Goal: Communication & Community: Answer question/provide support

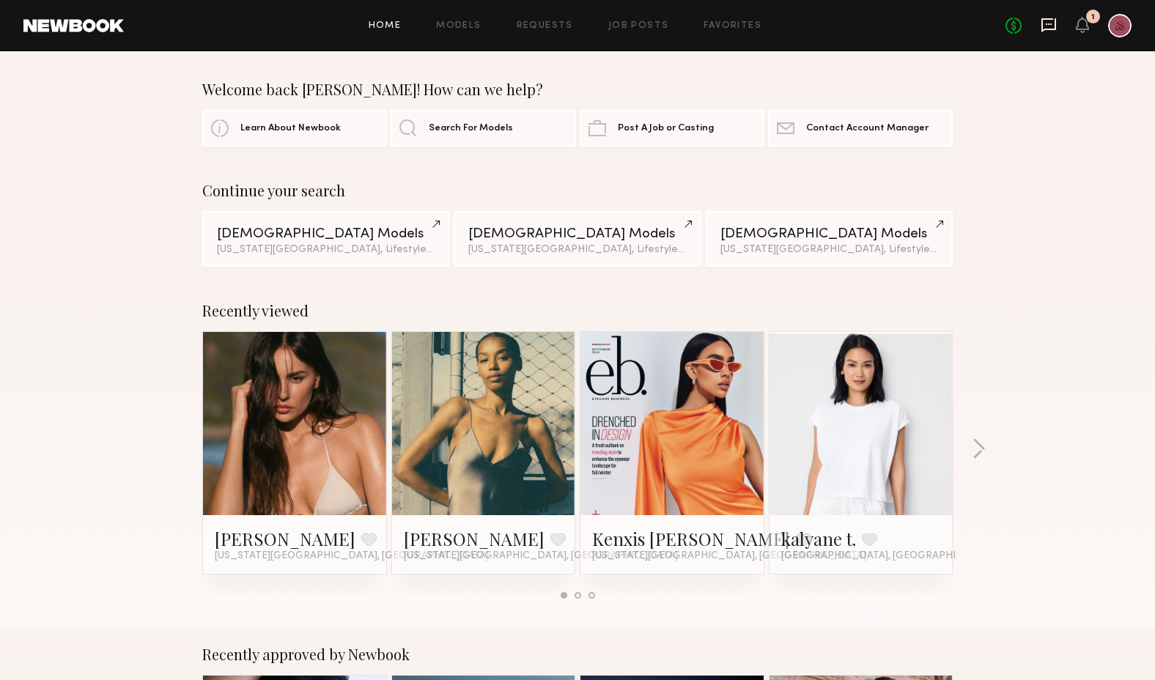
click at [1046, 19] on icon at bounding box center [1048, 25] width 15 height 14
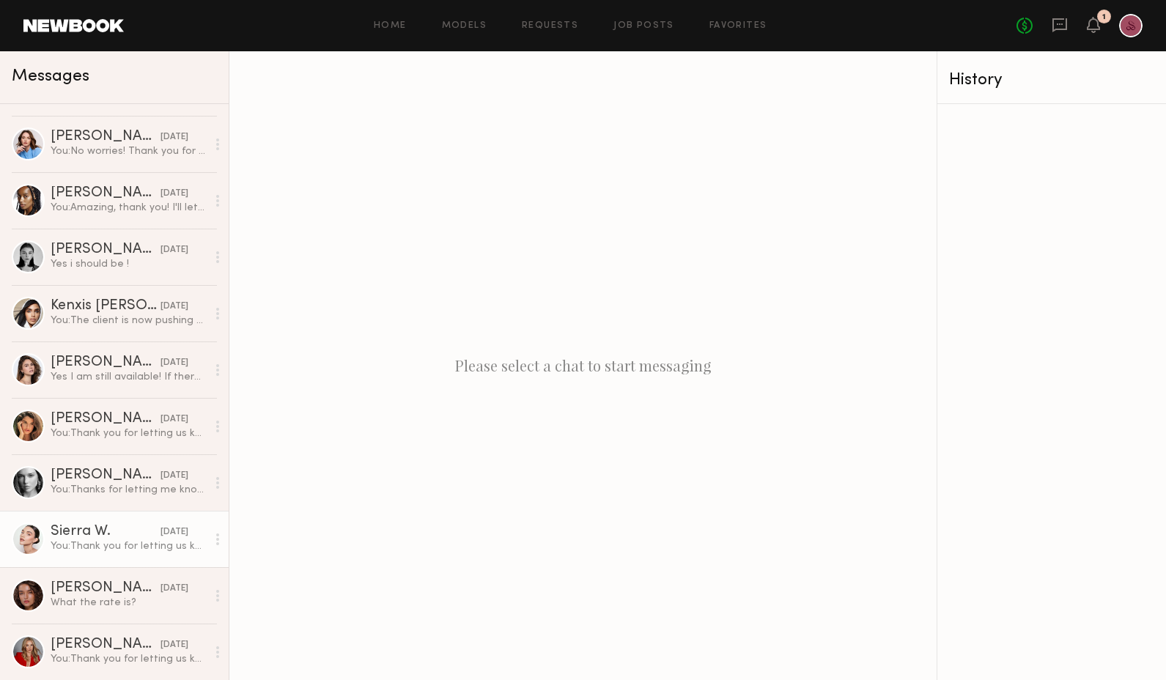
scroll to position [214, 0]
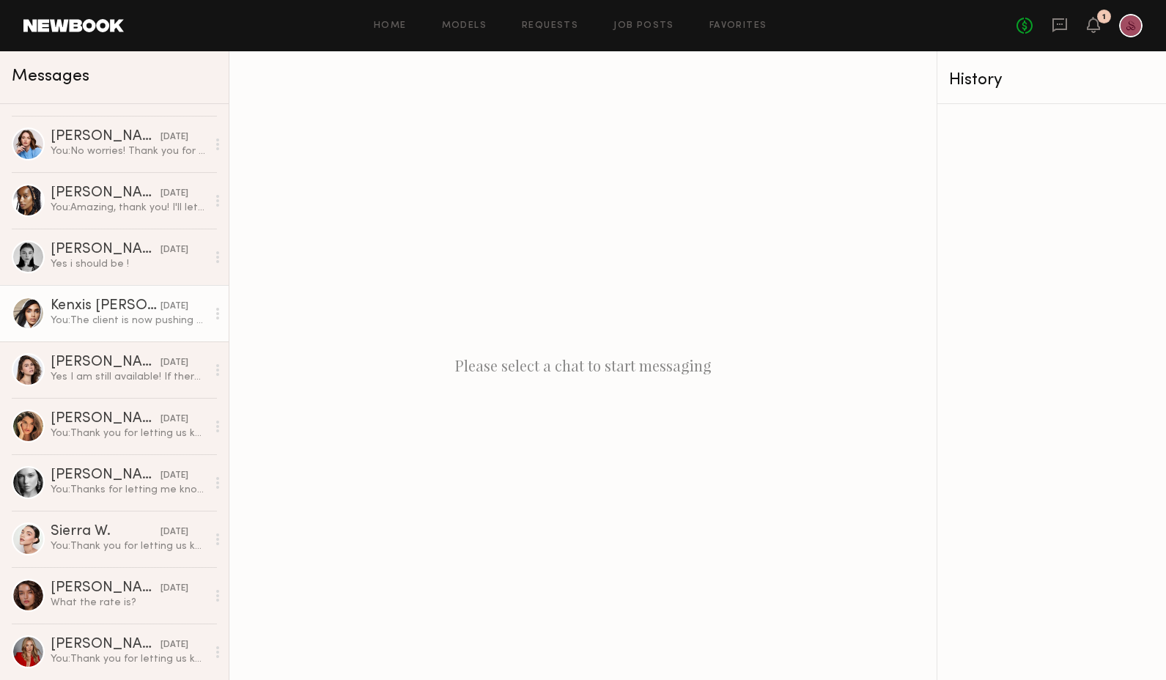
click at [123, 325] on div "You: The client is now pushing the shoot to next Wed, Oct 22nd. Let me know if …" at bounding box center [129, 321] width 156 height 14
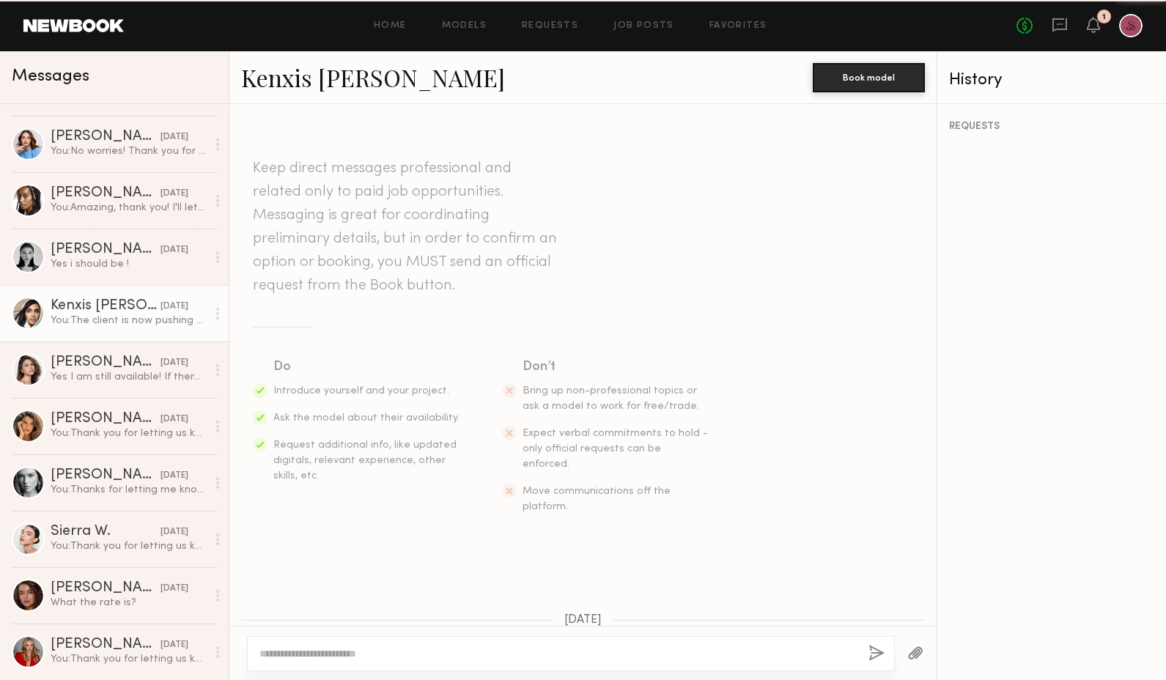
scroll to position [261, 0]
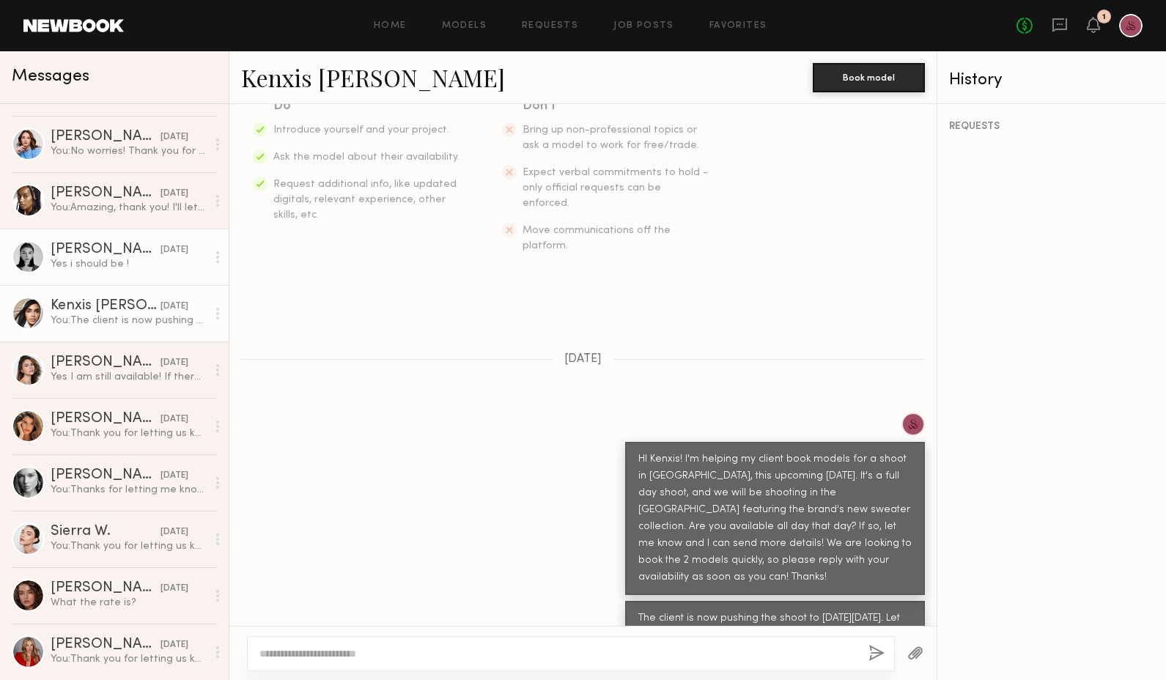
click at [108, 249] on div "[PERSON_NAME]" at bounding box center [106, 250] width 110 height 15
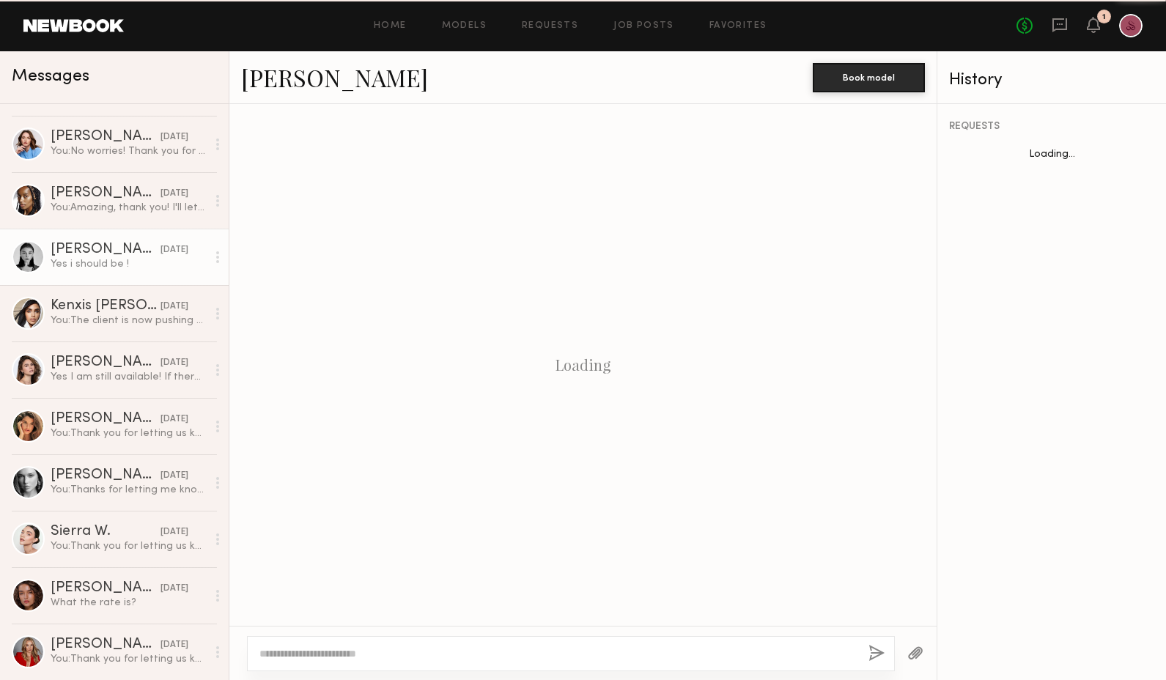
scroll to position [555, 0]
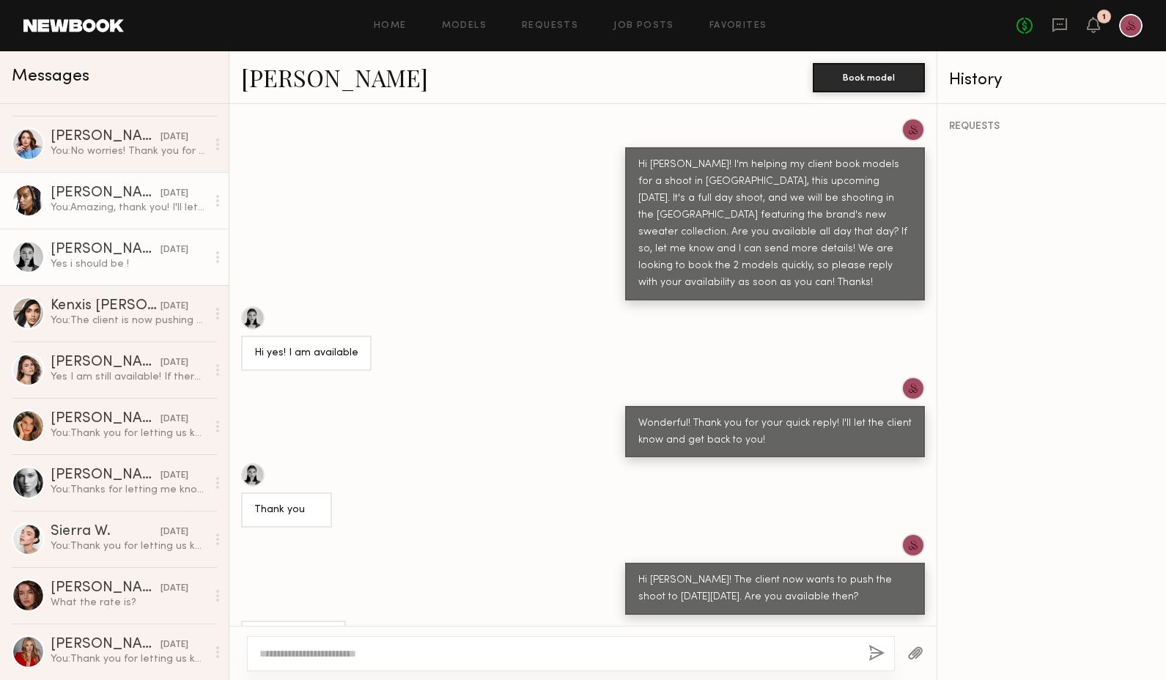
click at [108, 213] on div "You: Amazing, thank you! I'll let the client know and get back to you!" at bounding box center [129, 208] width 156 height 14
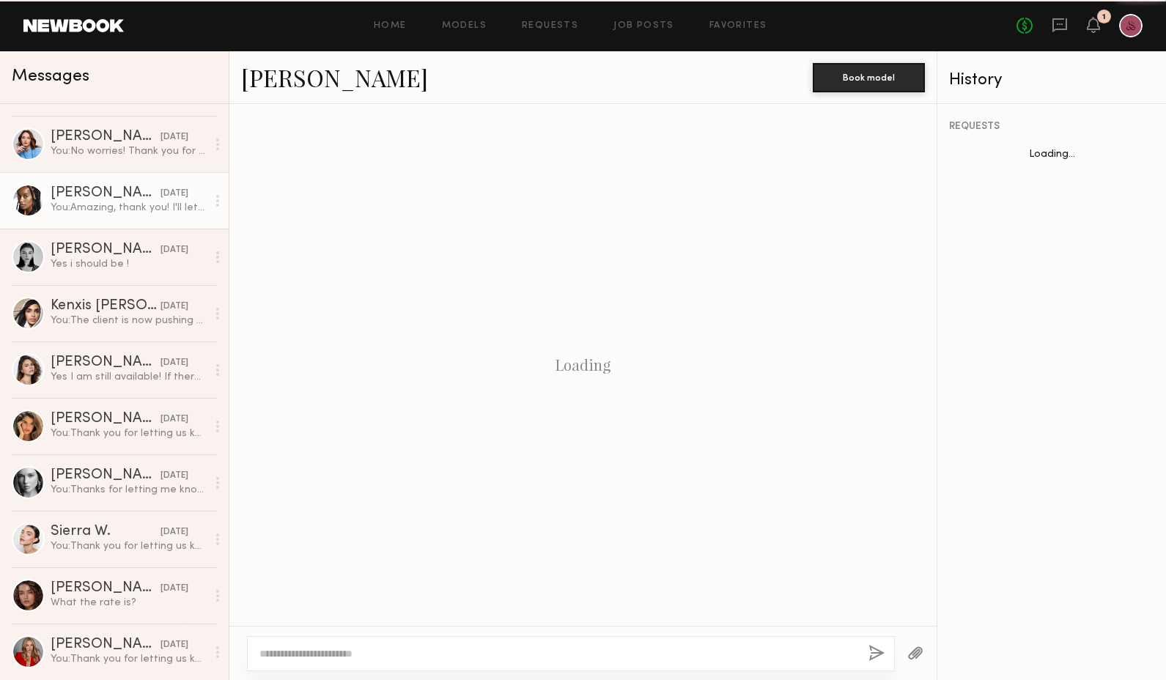
scroll to position [555, 0]
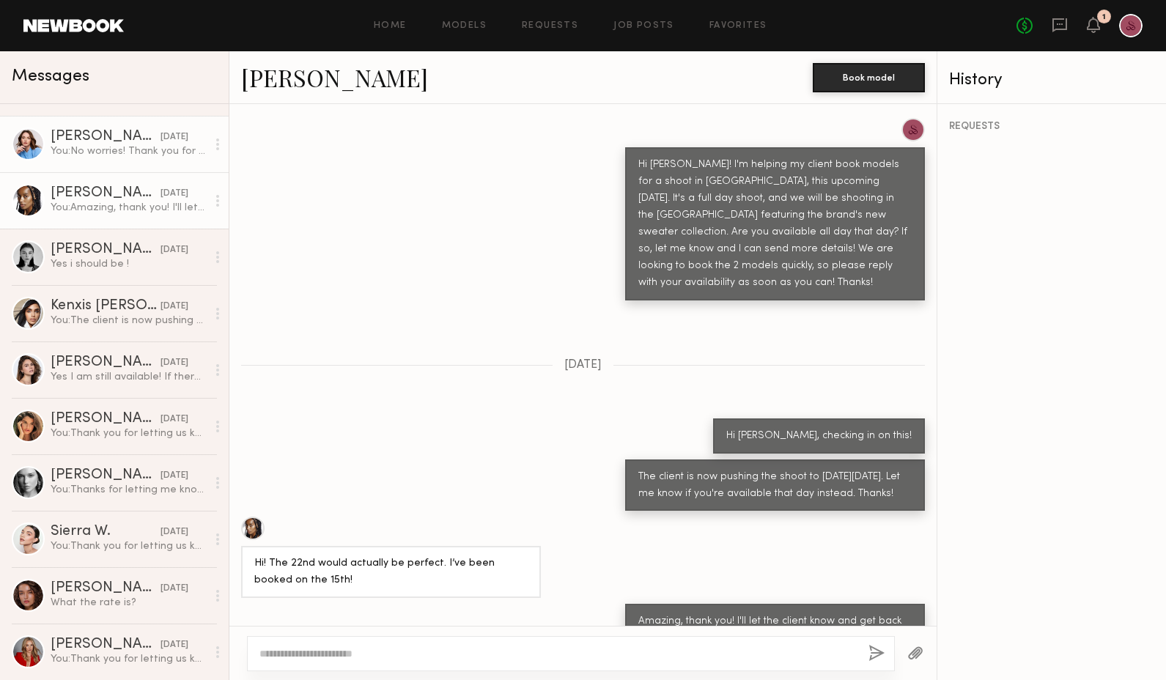
click at [113, 163] on link "Dina K. 10/13/2025 You: No worries! Thank you for letting me know! :)" at bounding box center [114, 144] width 229 height 56
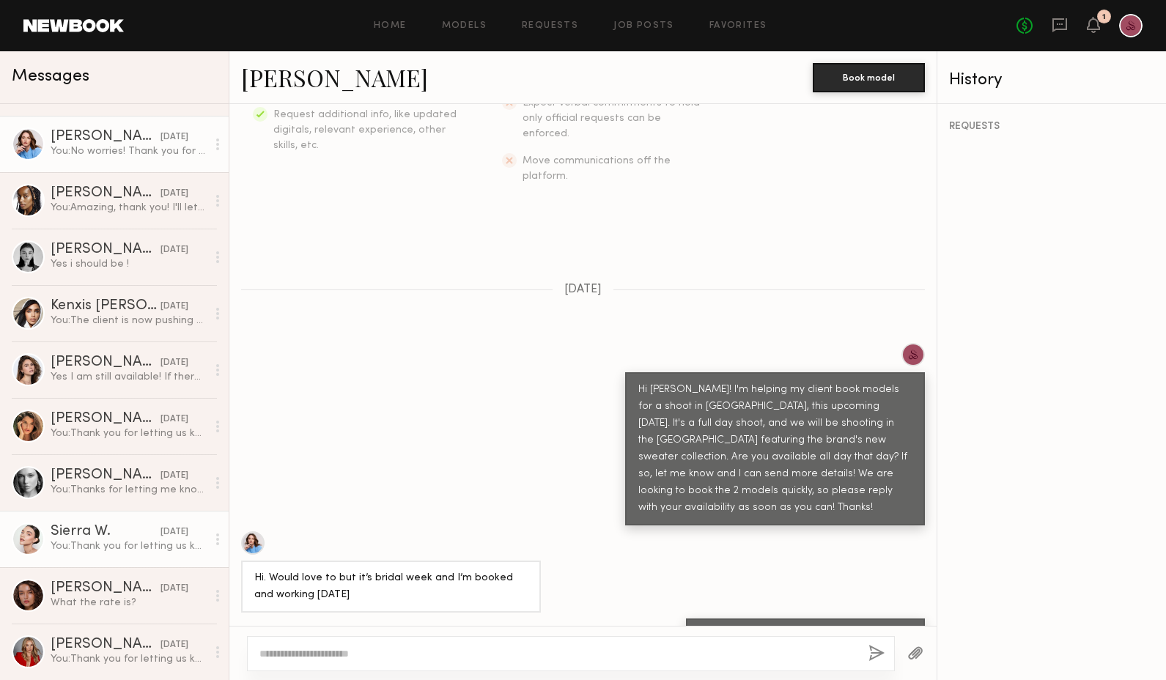
click at [101, 546] on div "You: Thank you for letting us know Sierra!" at bounding box center [129, 546] width 156 height 14
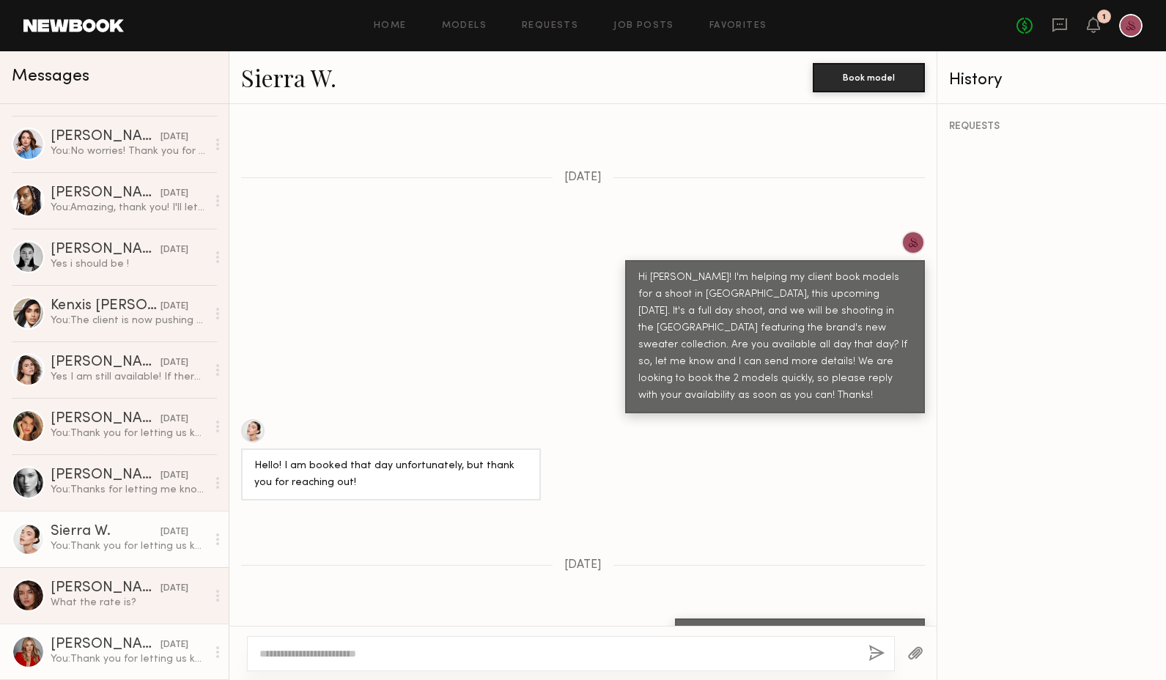
click at [94, 654] on div "You: Thank you for letting us know!!" at bounding box center [129, 659] width 156 height 14
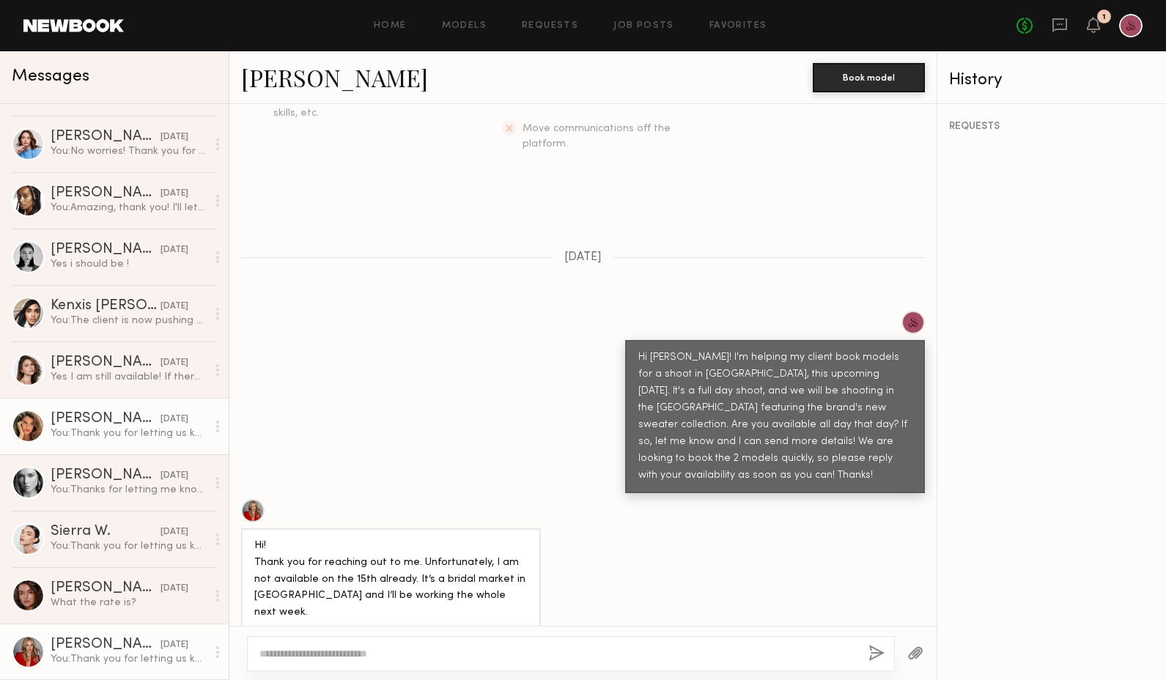
click at [129, 447] on link "Manuela G. 10/13/2025 You: Thank you for letting us know! We will keep you in m…" at bounding box center [114, 426] width 229 height 56
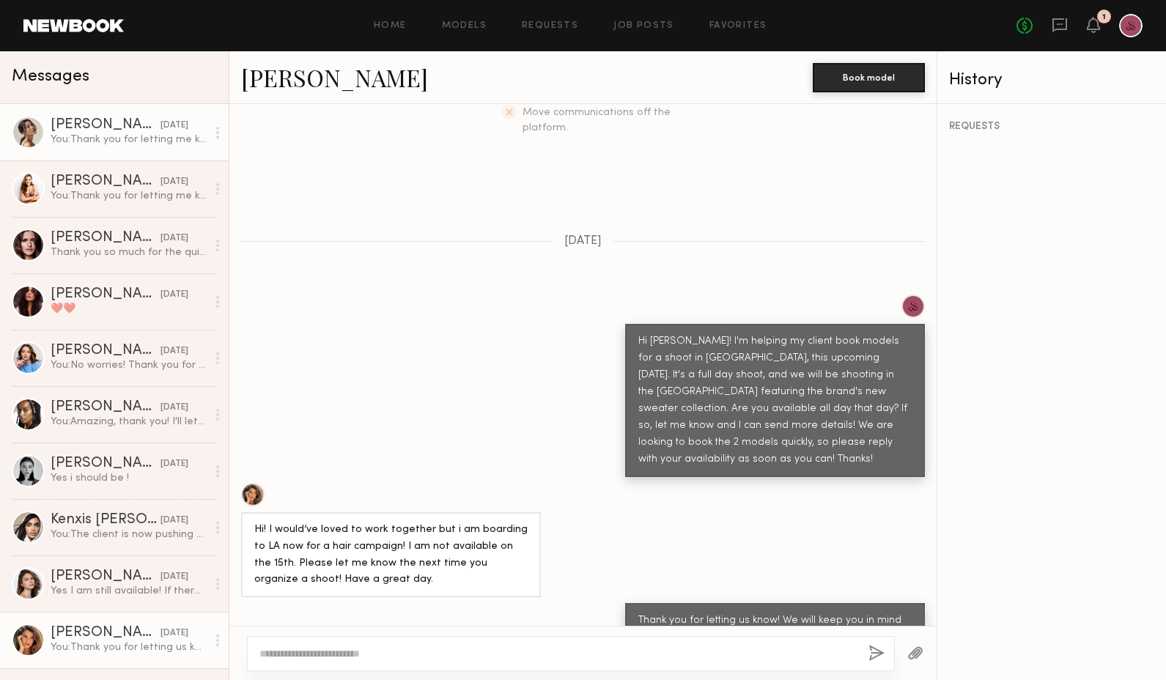
click at [97, 157] on link "Cindy N. yesterday You: Thank you for letting me know!" at bounding box center [114, 132] width 229 height 56
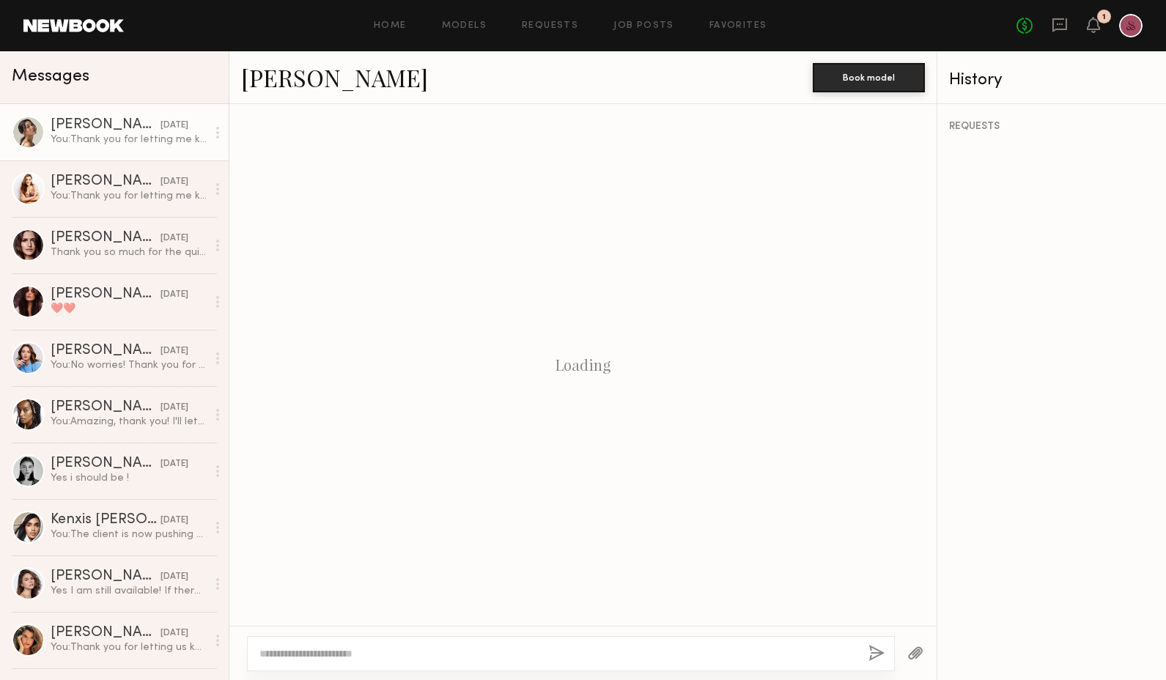
scroll to position [515, 0]
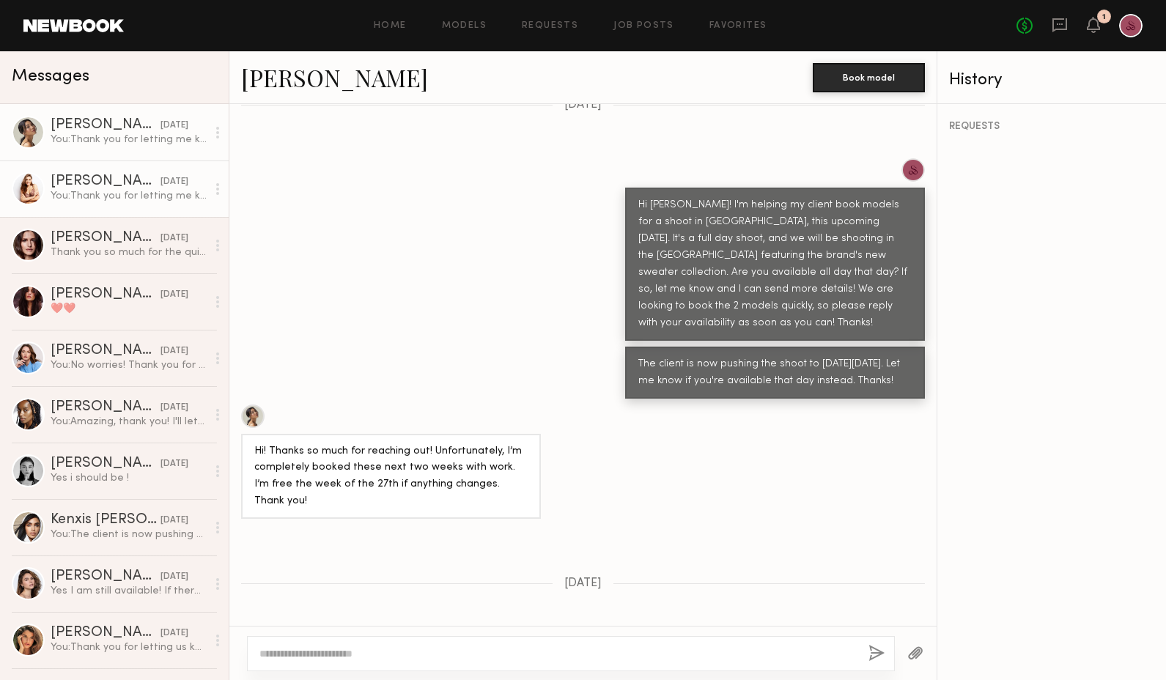
click at [86, 204] on link "Sarah D. yesterday You: Thank you for letting me know!" at bounding box center [114, 188] width 229 height 56
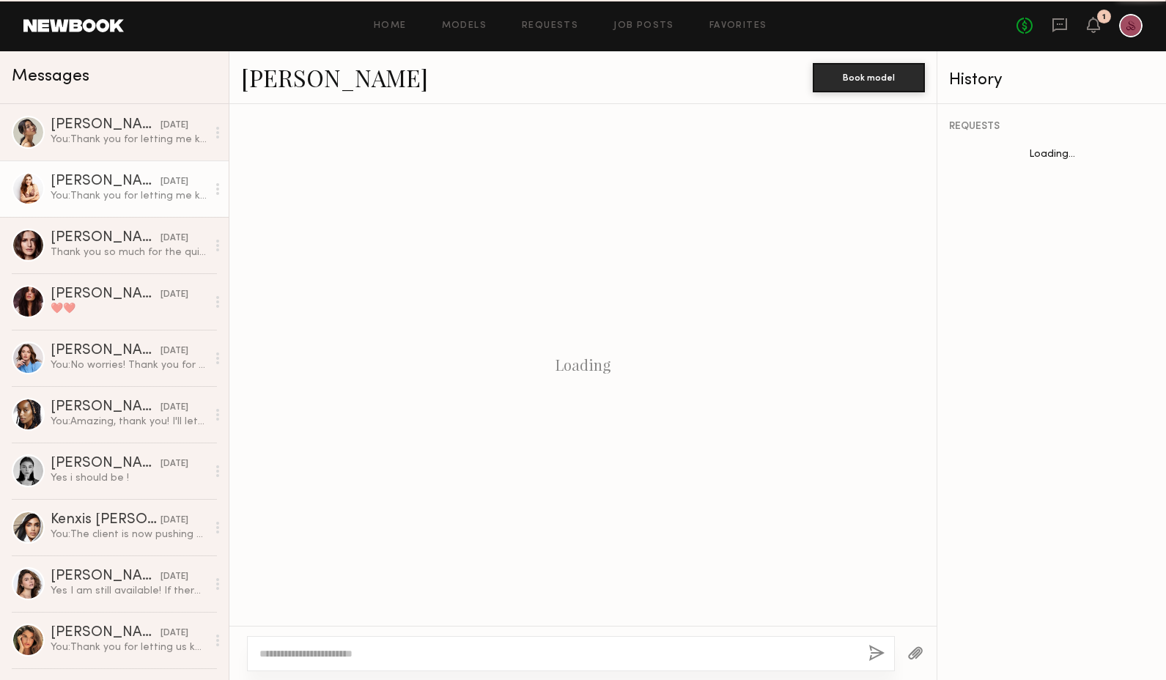
scroll to position [1010, 0]
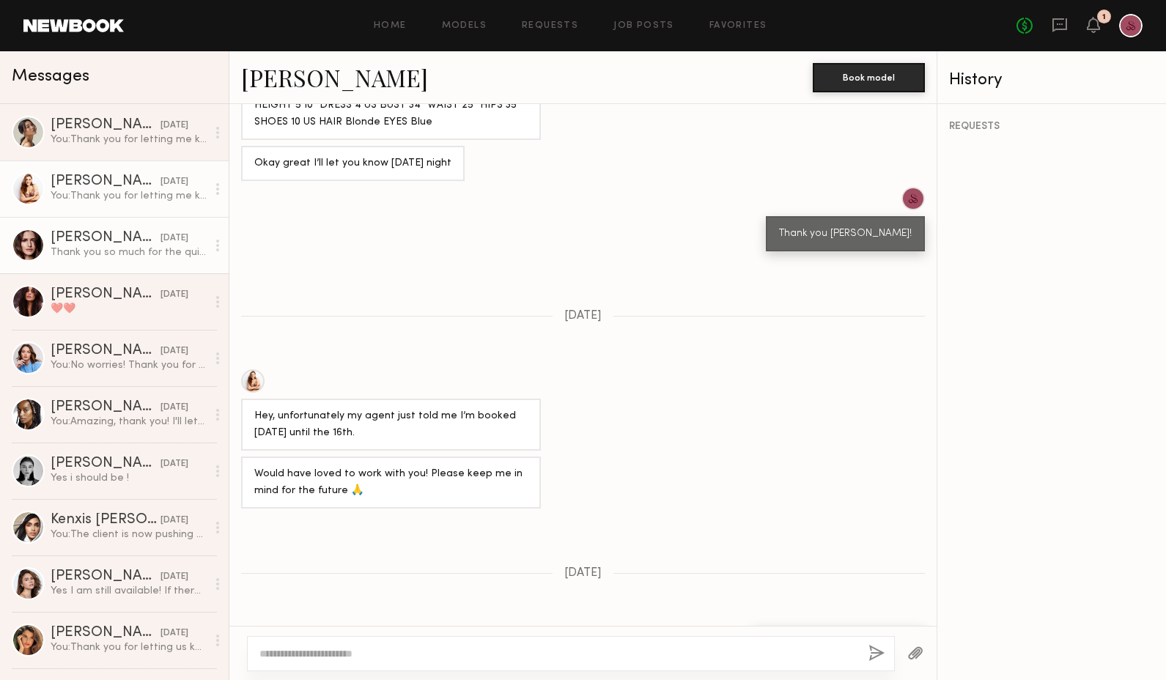
click at [84, 239] on div "Zoie Z." at bounding box center [106, 238] width 110 height 15
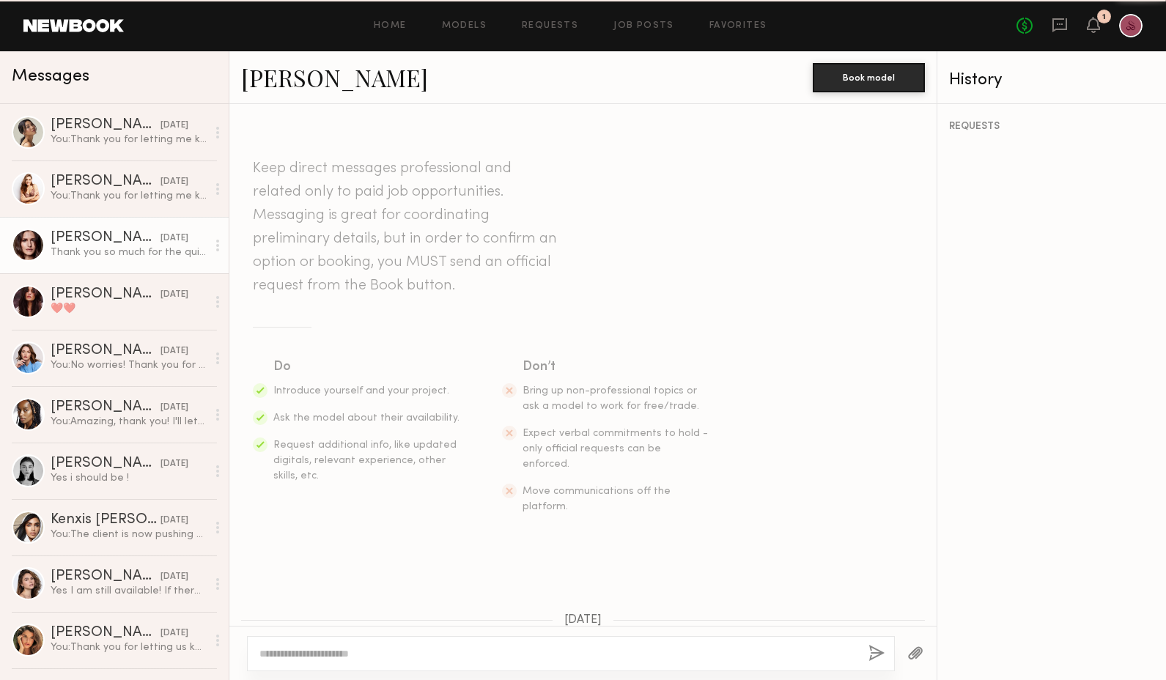
scroll to position [788, 0]
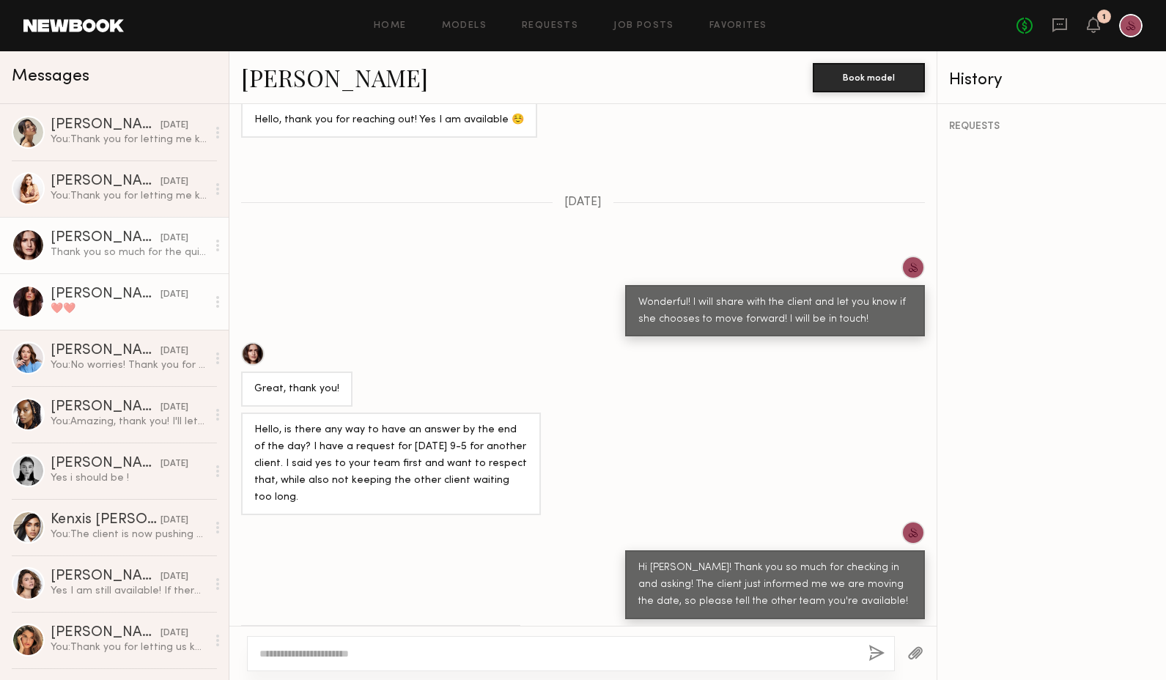
click at [91, 314] on div "❤️❤️" at bounding box center [129, 309] width 156 height 14
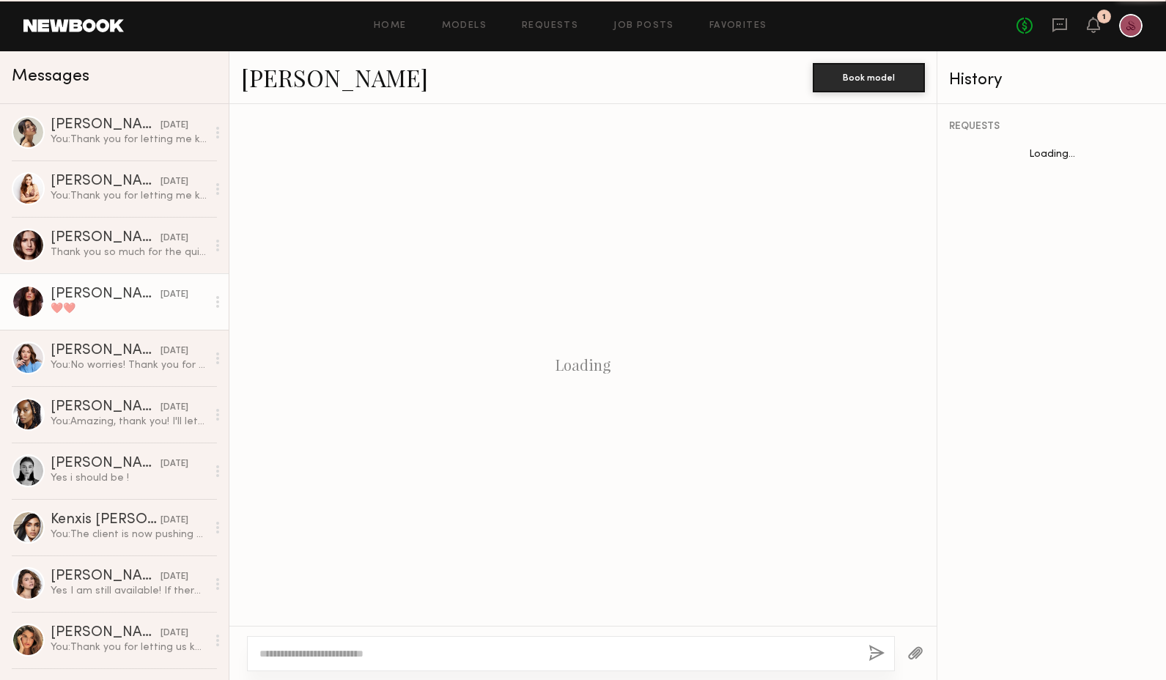
scroll to position [347, 0]
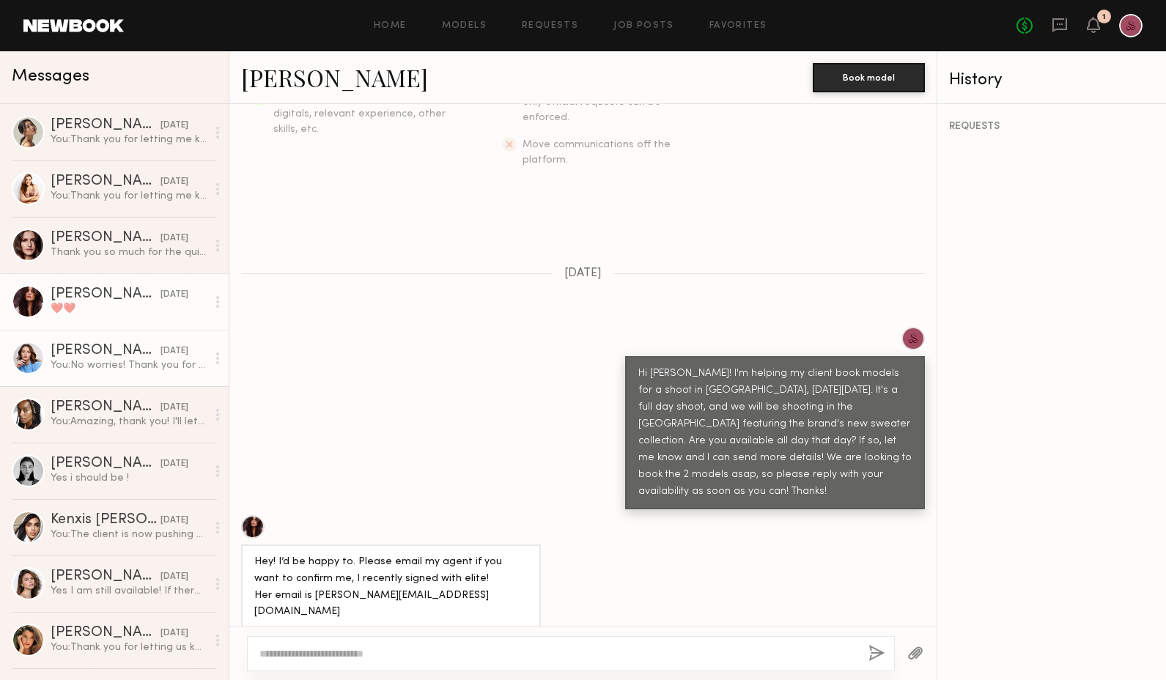
click at [97, 354] on div "Dina K." at bounding box center [106, 351] width 110 height 15
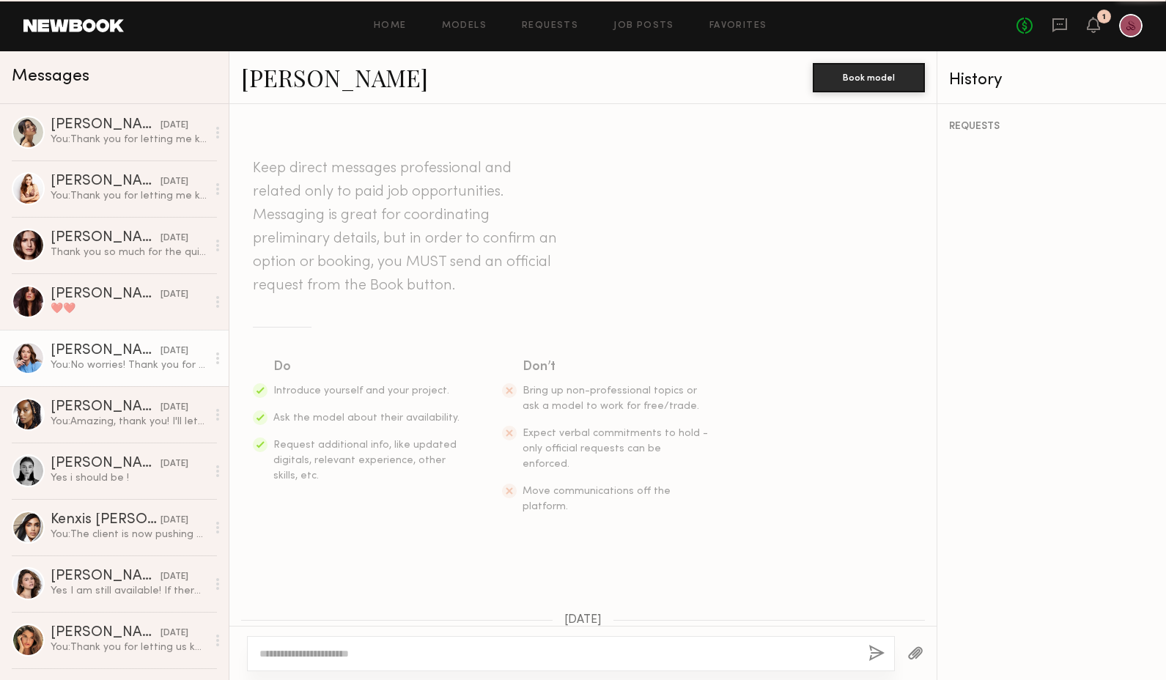
scroll to position [330, 0]
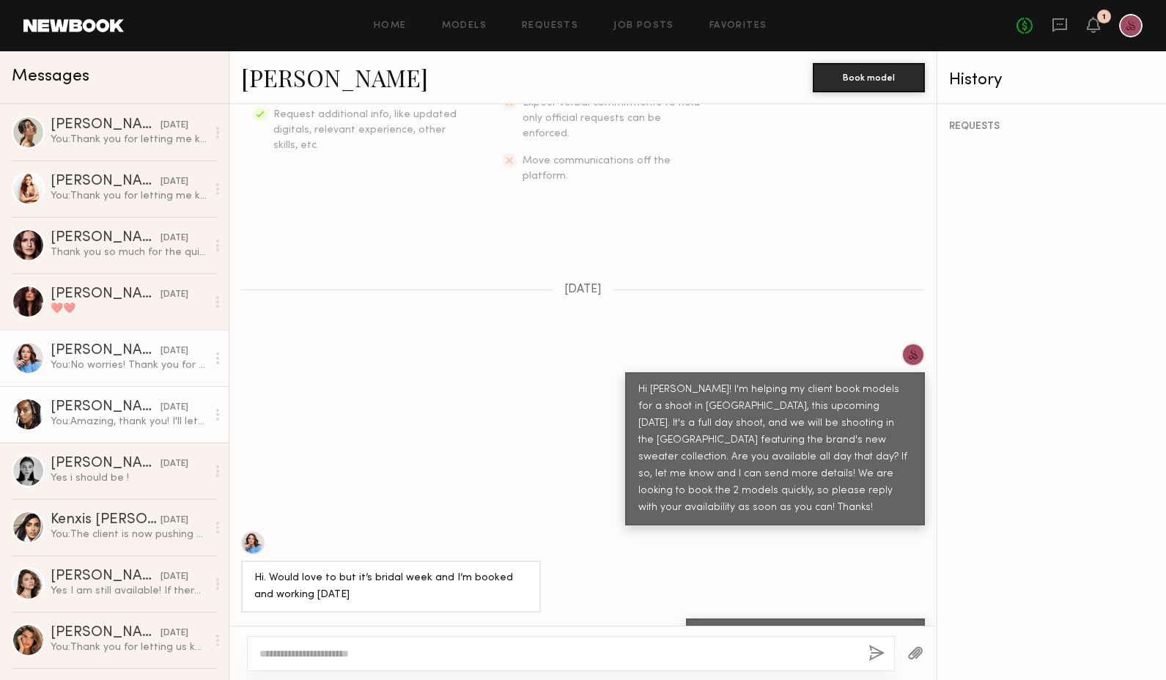
click at [94, 404] on div "Paige G." at bounding box center [106, 407] width 110 height 15
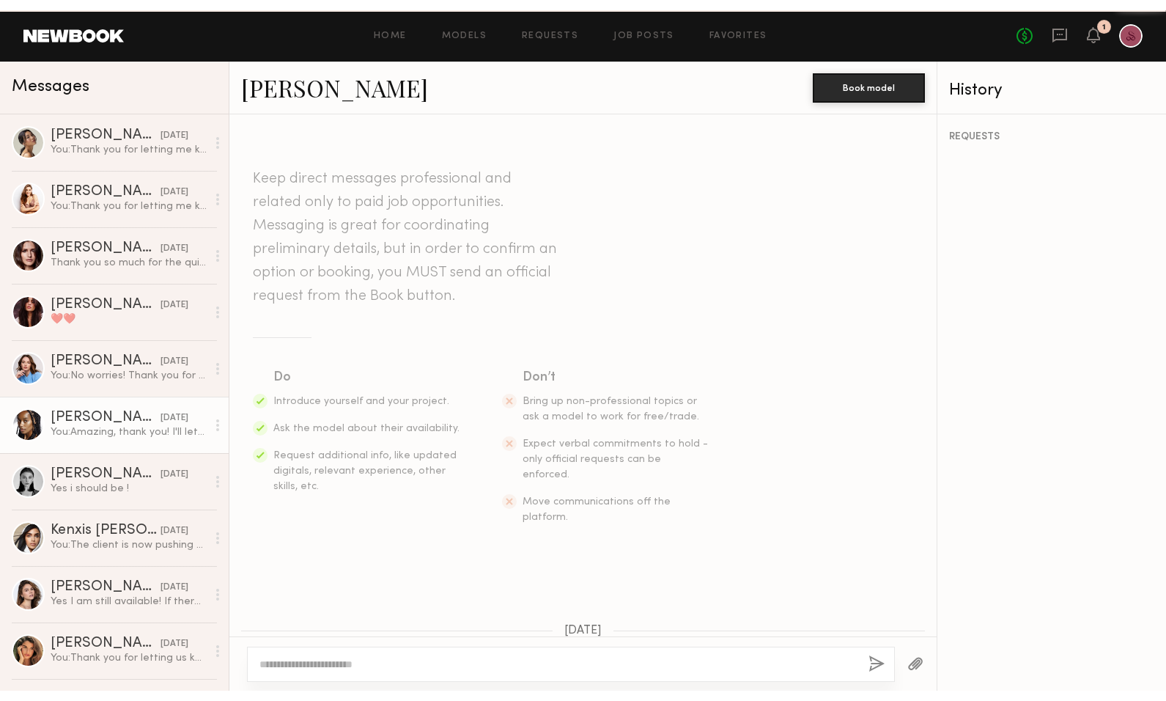
scroll to position [555, 0]
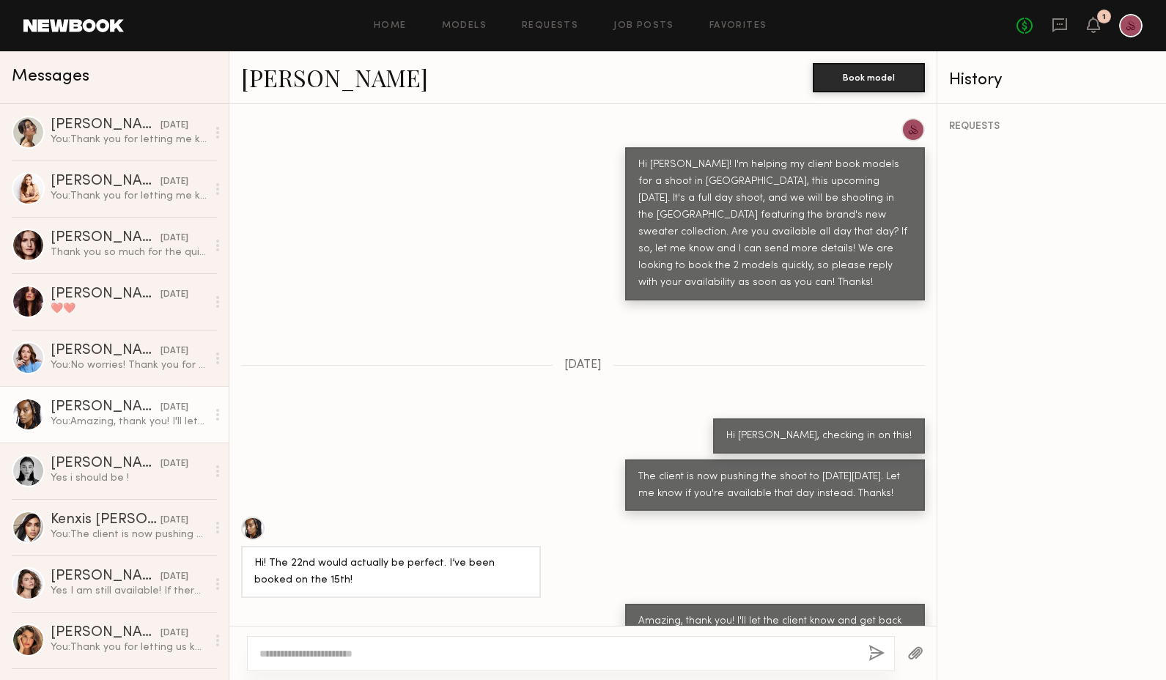
click at [261, 94] on div "Paige G. Book model" at bounding box center [582, 77] width 707 height 53
click at [277, 83] on link "Paige G." at bounding box center [334, 78] width 187 height 32
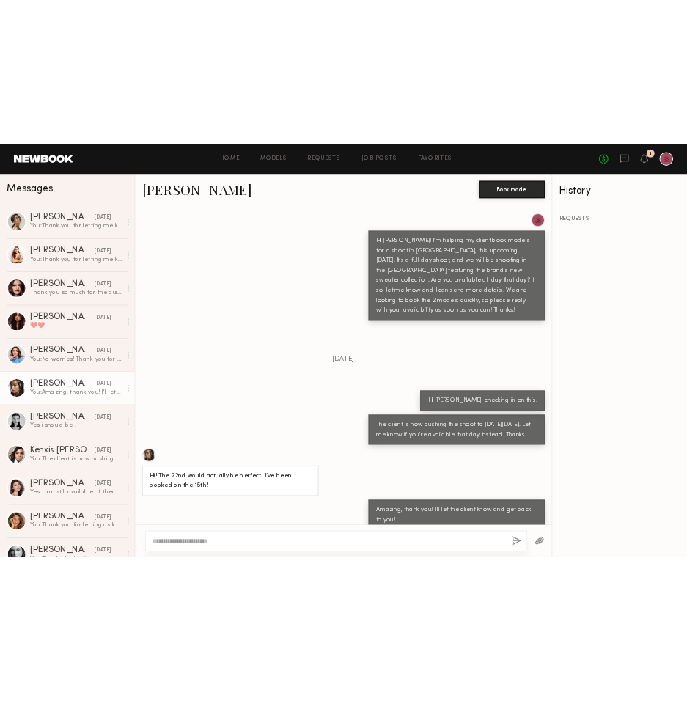
scroll to position [535, 0]
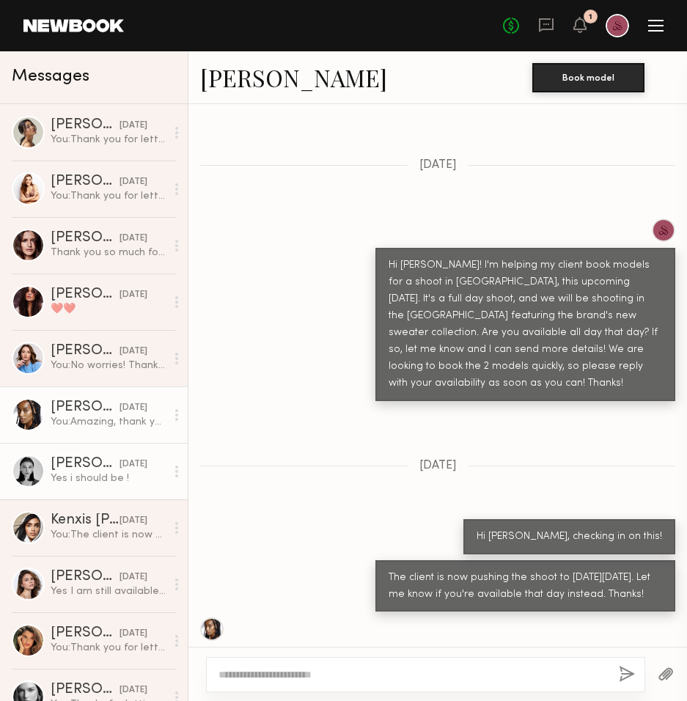
click at [86, 470] on div "Rachel F." at bounding box center [85, 464] width 69 height 15
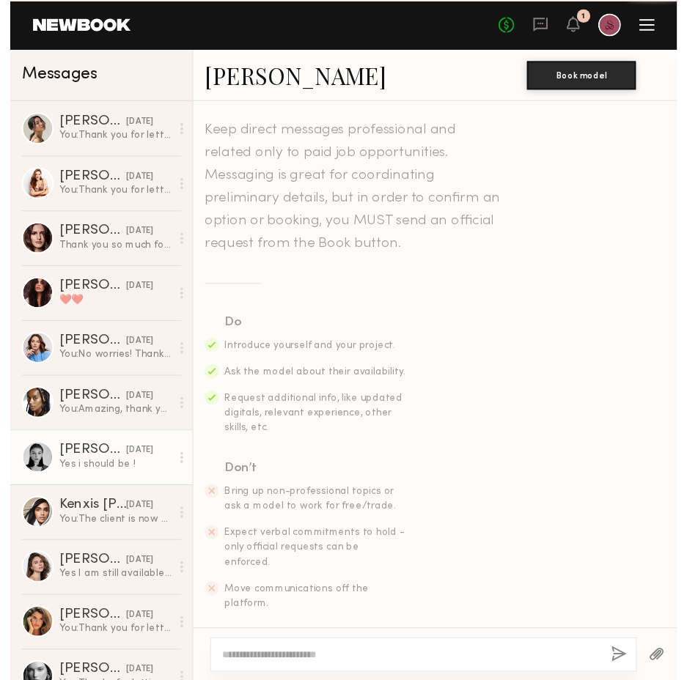
scroll to position [615, 0]
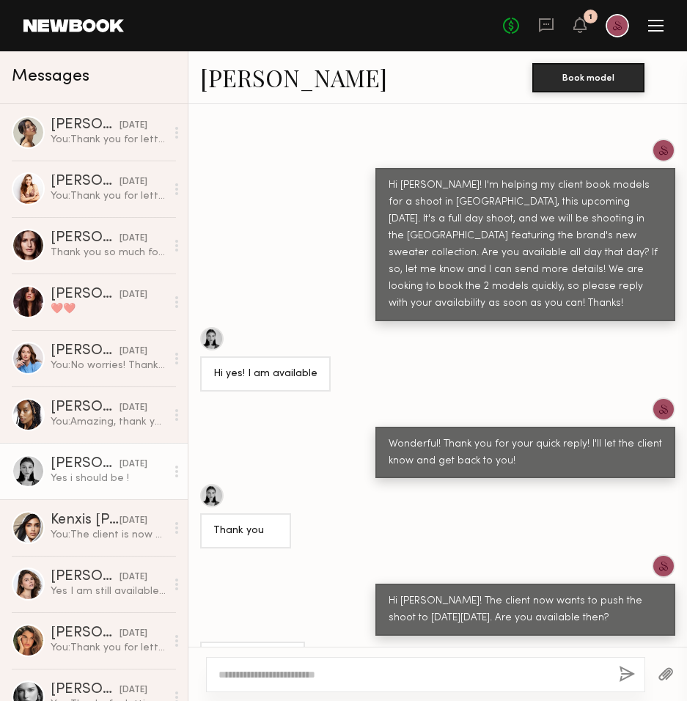
click at [259, 79] on link "Rachel F." at bounding box center [293, 78] width 187 height 32
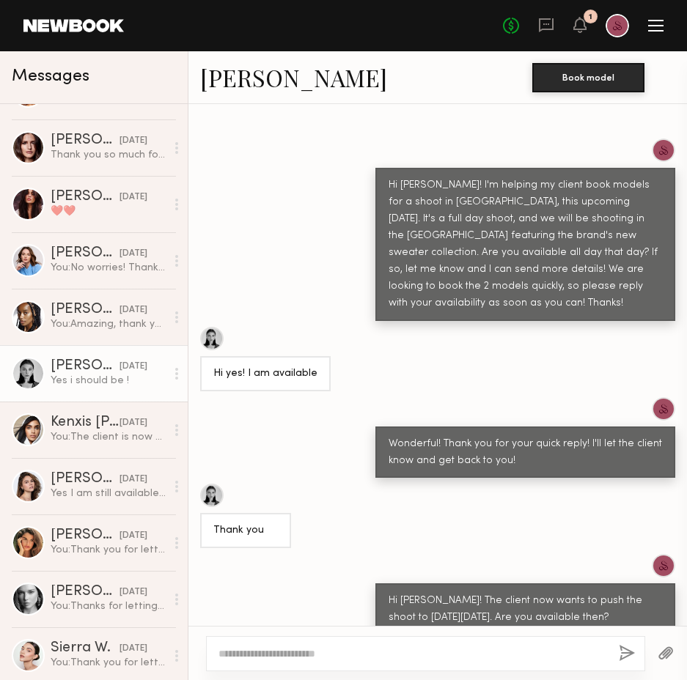
scroll to position [109, 0]
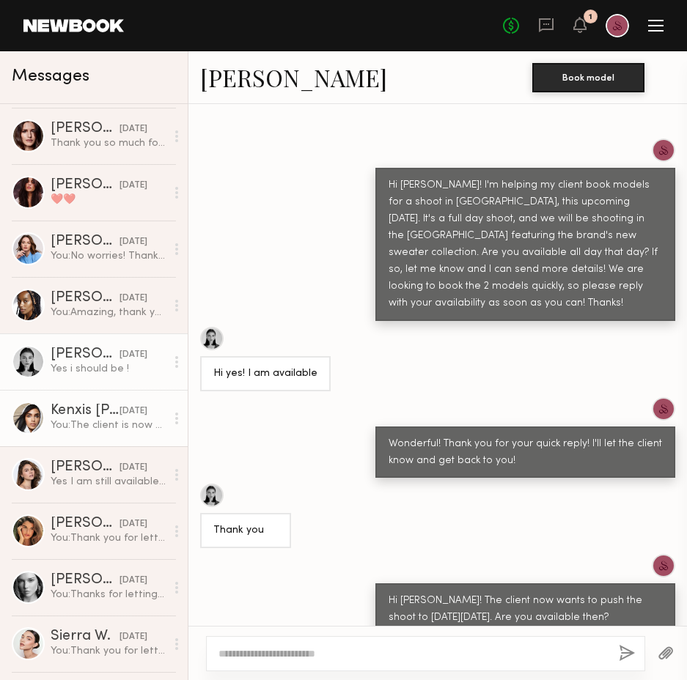
click at [96, 438] on link "Kenxis J. 10/13/2025 You: The client is now pushing the shoot to next Wed, Oct …" at bounding box center [94, 418] width 188 height 56
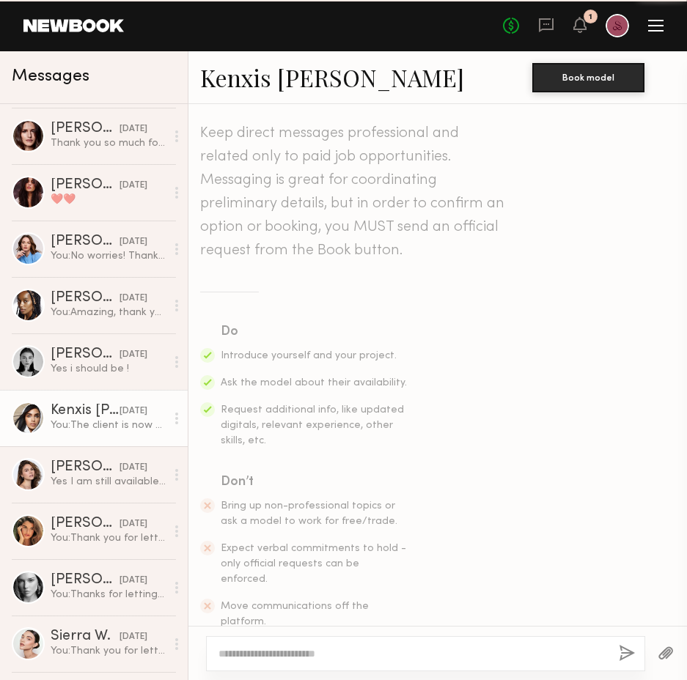
scroll to position [341, 0]
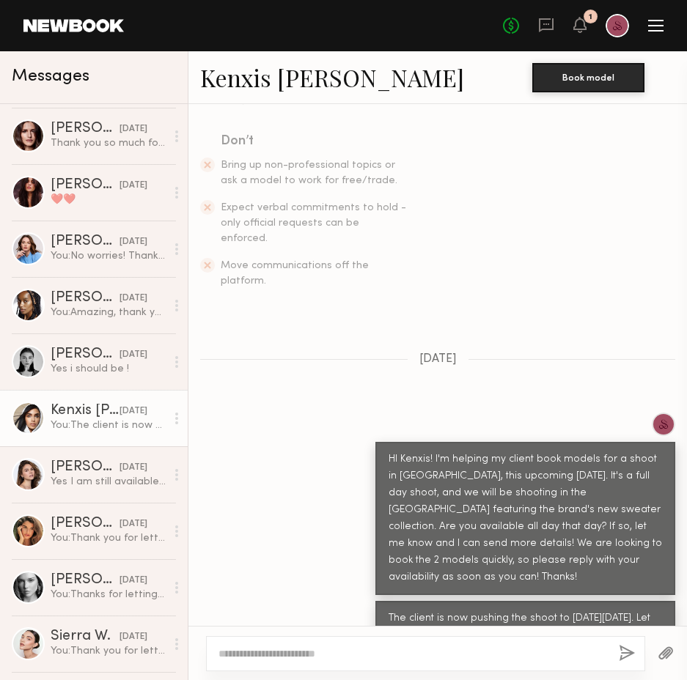
click at [242, 75] on link "Kenxis J." at bounding box center [332, 78] width 264 height 32
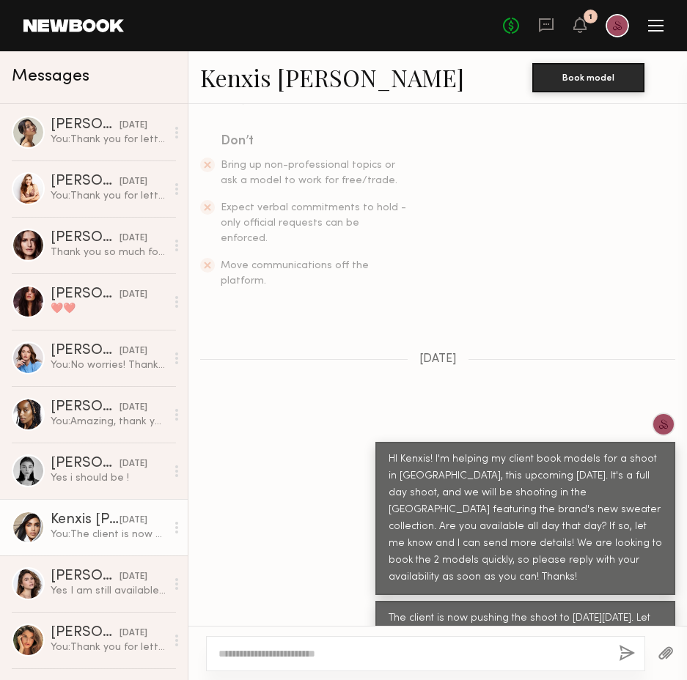
scroll to position [0, 0]
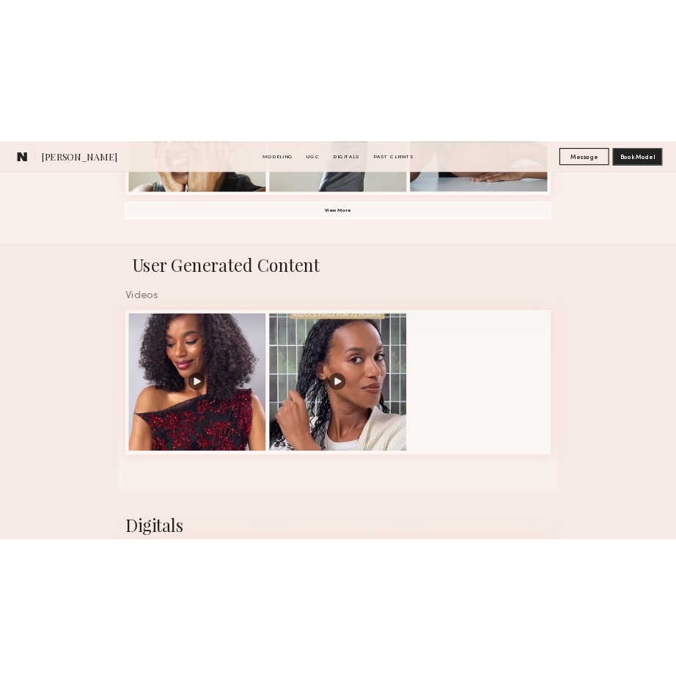
scroll to position [582, 0]
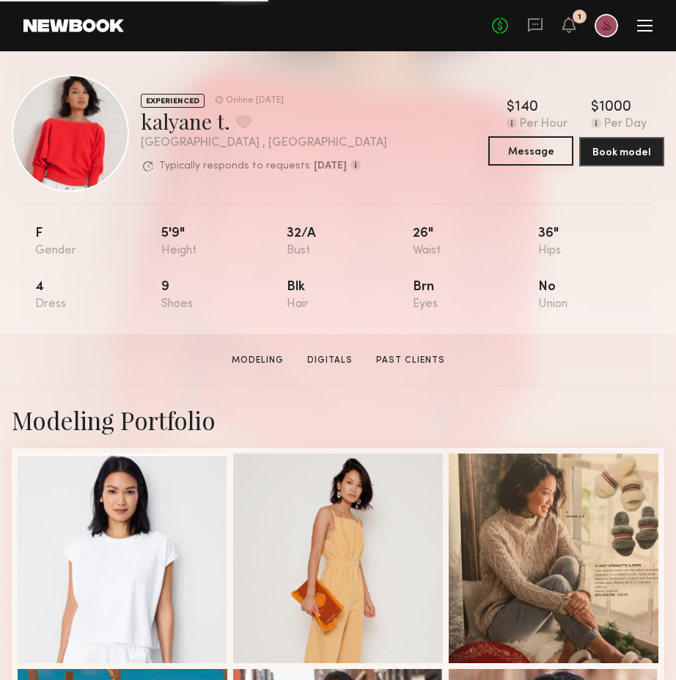
click at [518, 153] on button "Message" at bounding box center [530, 150] width 85 height 29
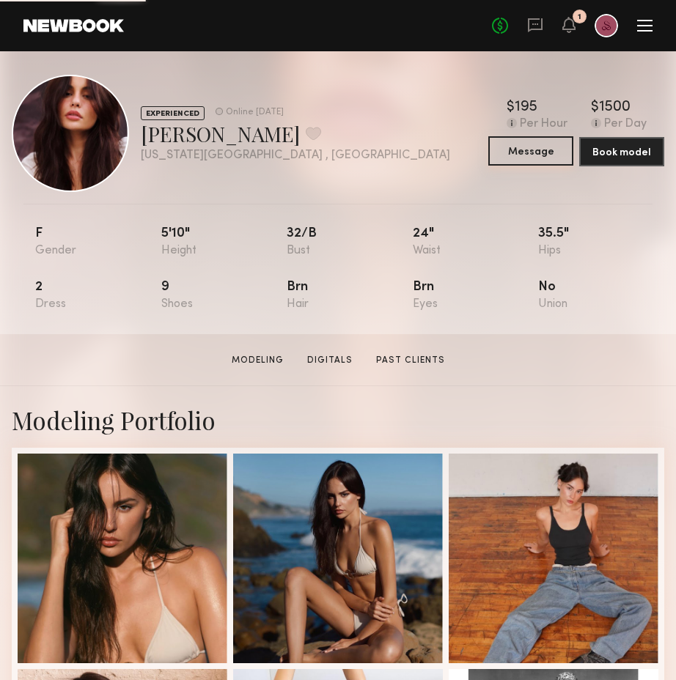
click at [531, 151] on button "Message" at bounding box center [530, 150] width 85 height 29
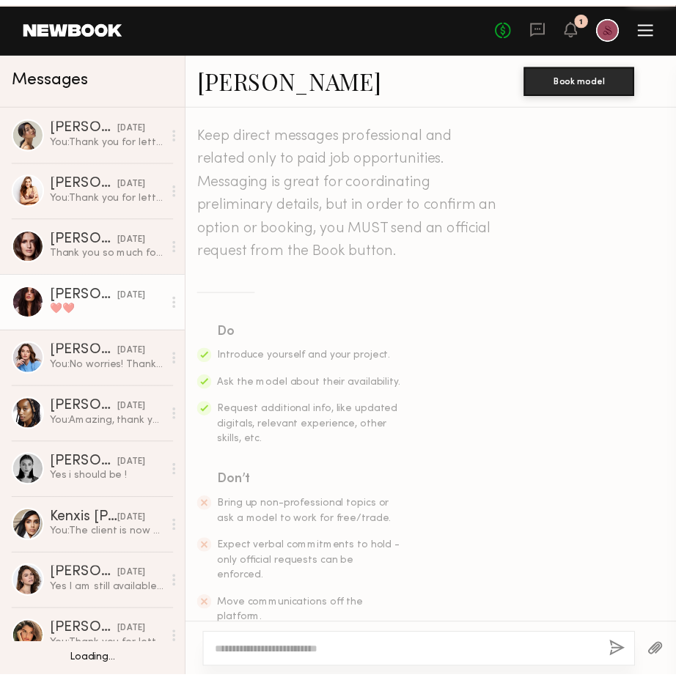
scroll to position [426, 0]
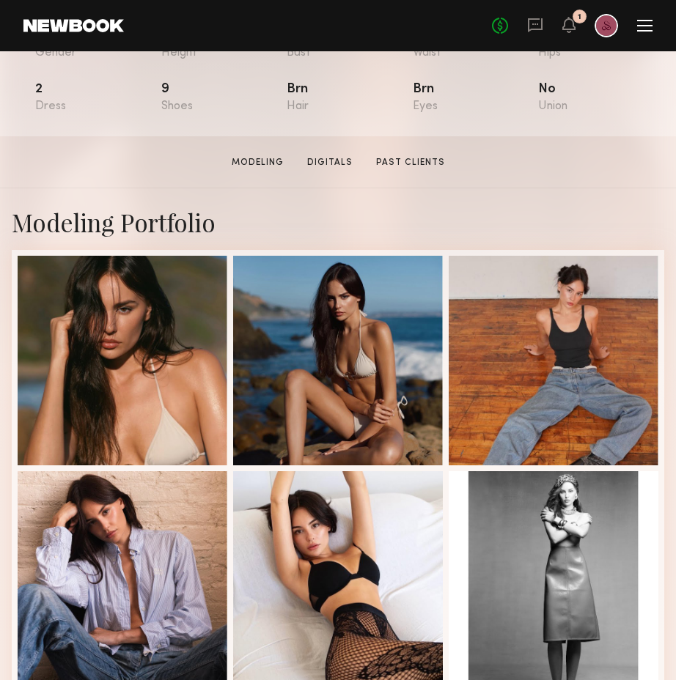
scroll to position [534, 0]
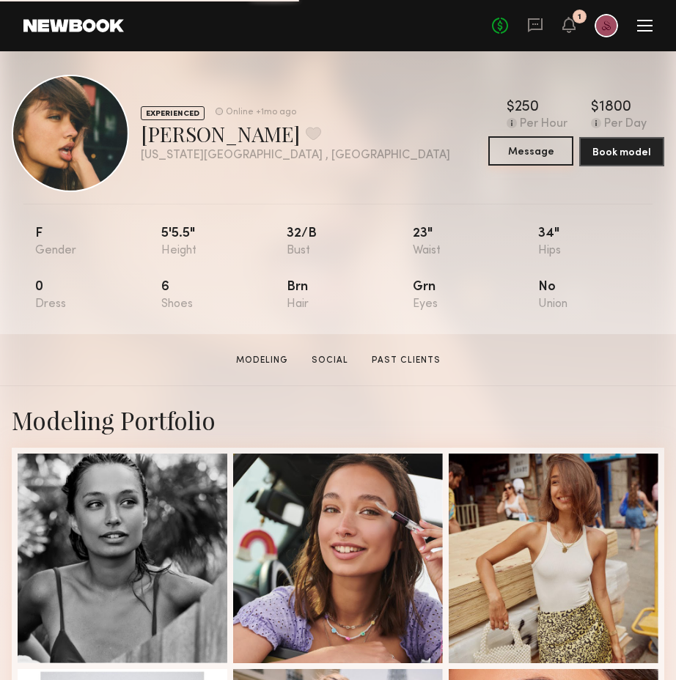
click at [540, 148] on button "Message" at bounding box center [530, 150] width 85 height 29
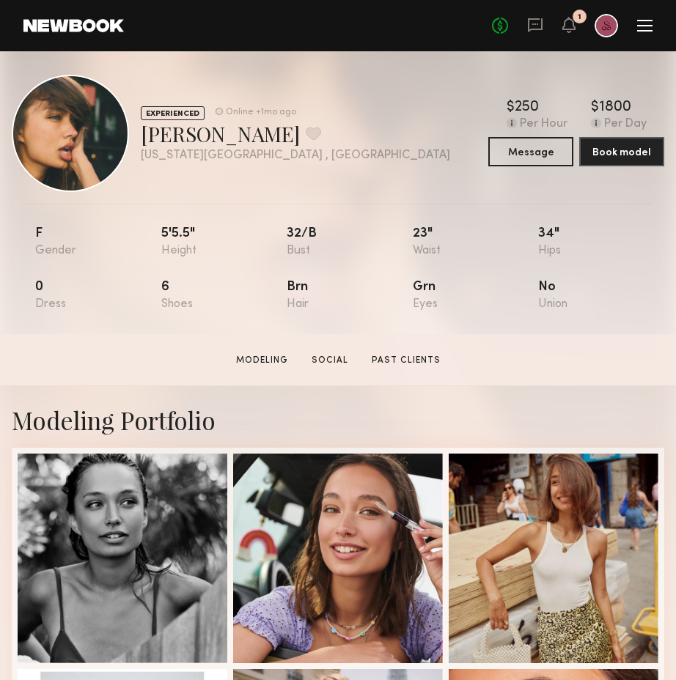
scroll to position [1531, 0]
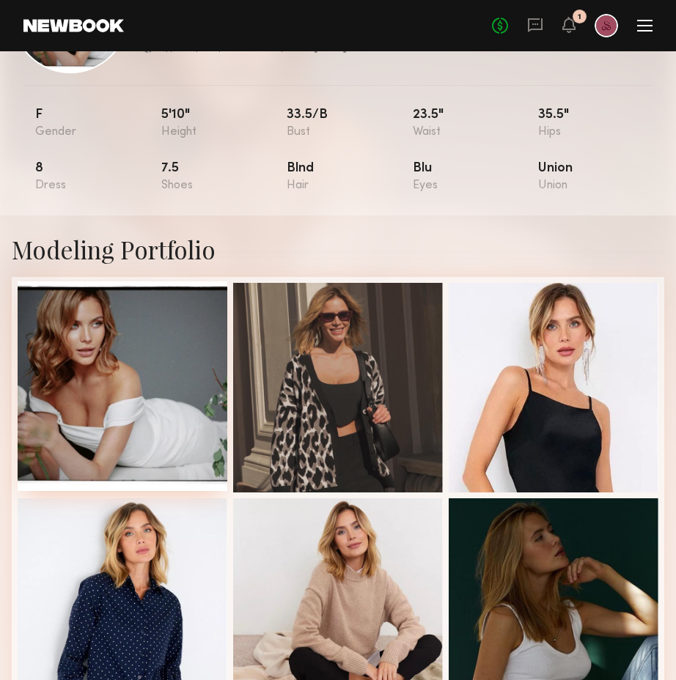
scroll to position [14, 0]
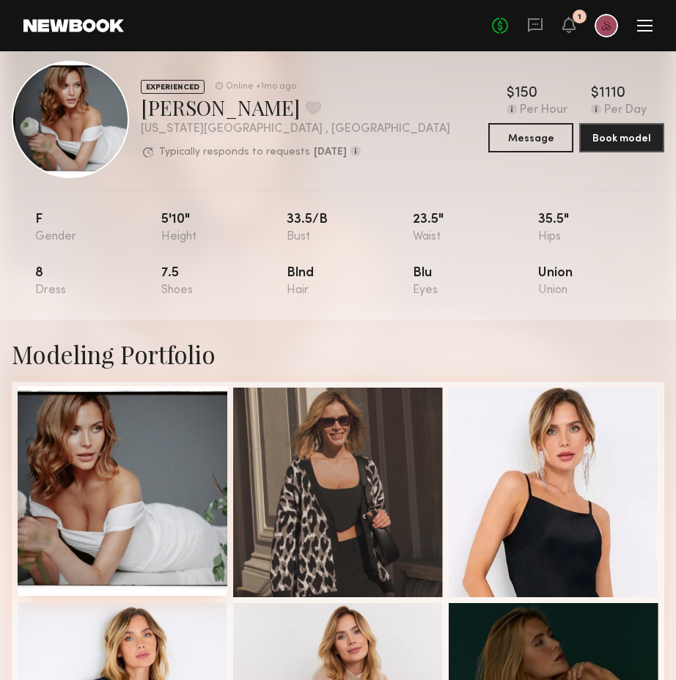
click at [149, 467] on div at bounding box center [123, 491] width 210 height 210
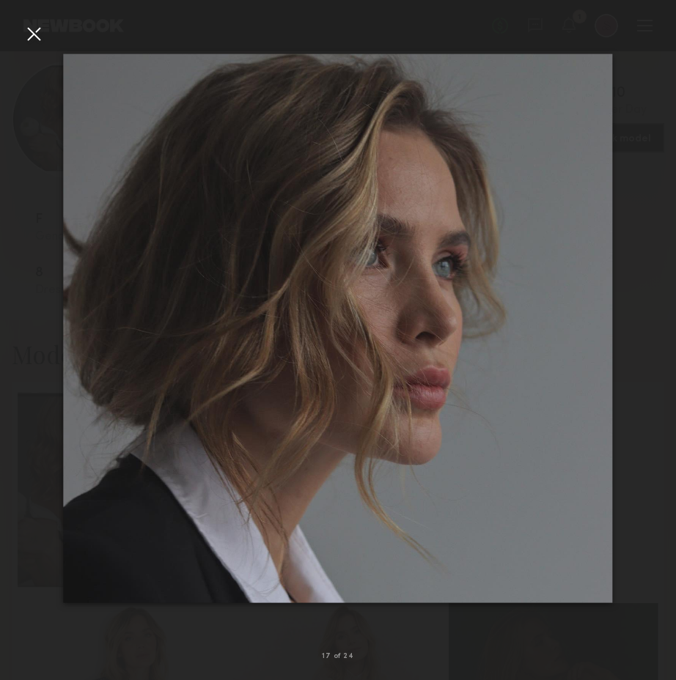
click at [30, 38] on div at bounding box center [33, 33] width 23 height 23
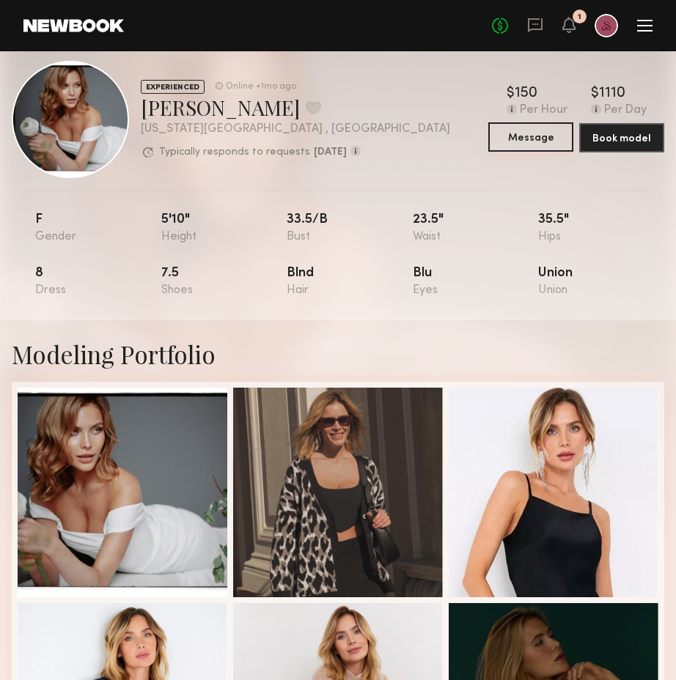
click at [509, 136] on button "Message" at bounding box center [530, 136] width 85 height 29
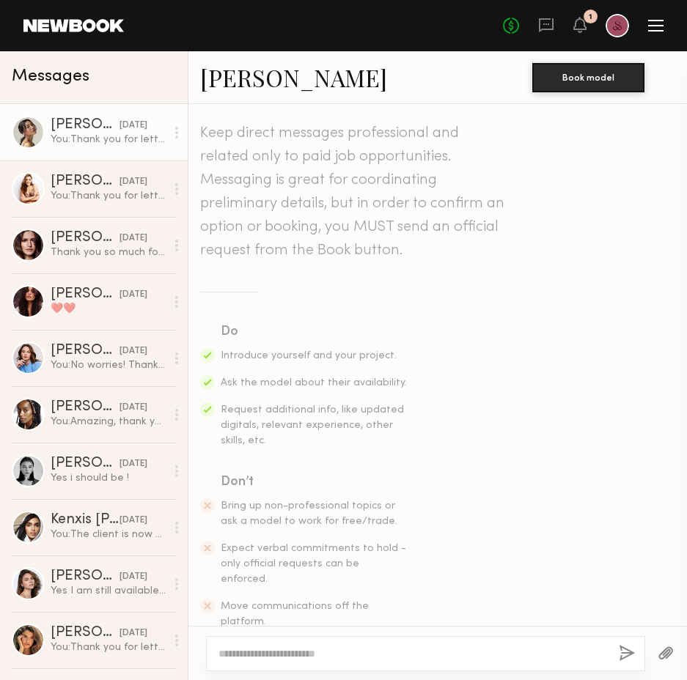
click at [106, 144] on div "You: Thank you for letting me know!" at bounding box center [108, 140] width 115 height 14
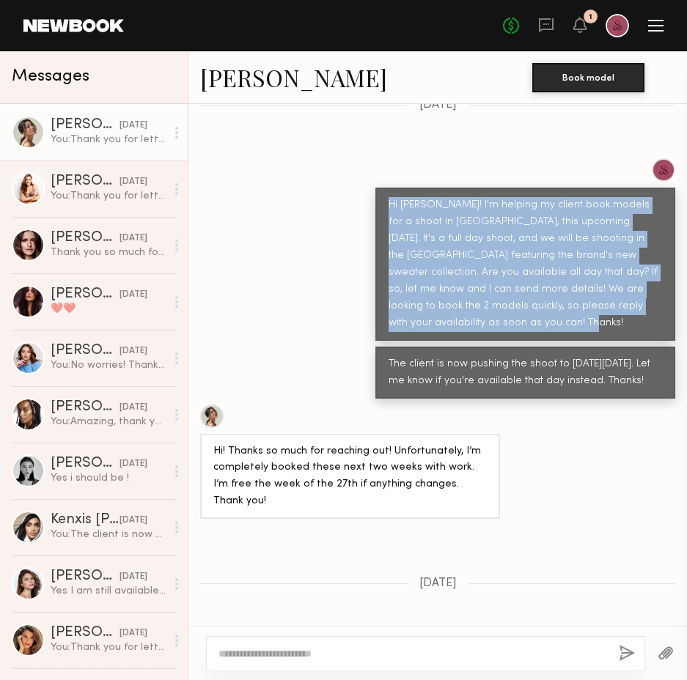
drag, startPoint x: 482, startPoint y: 288, endPoint x: 377, endPoint y: 171, distance: 157.2
click at [377, 188] on div "Hi Cindy! I'm helping my client book models for a shoot in Manhattan, this upco…" at bounding box center [525, 264] width 300 height 153
copy div "Hi Cindy! I'm helping my client book models for a shoot in Manhattan, this upco…"
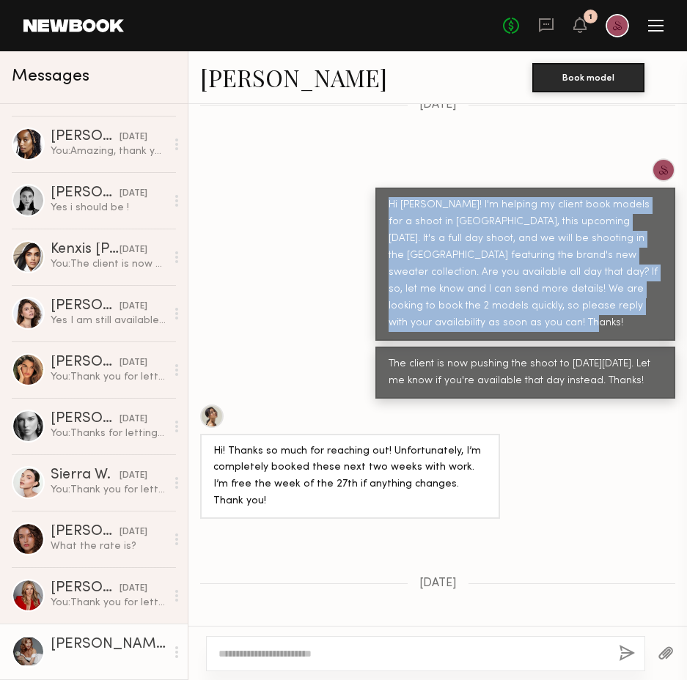
click at [59, 657] on div at bounding box center [108, 659] width 115 height 14
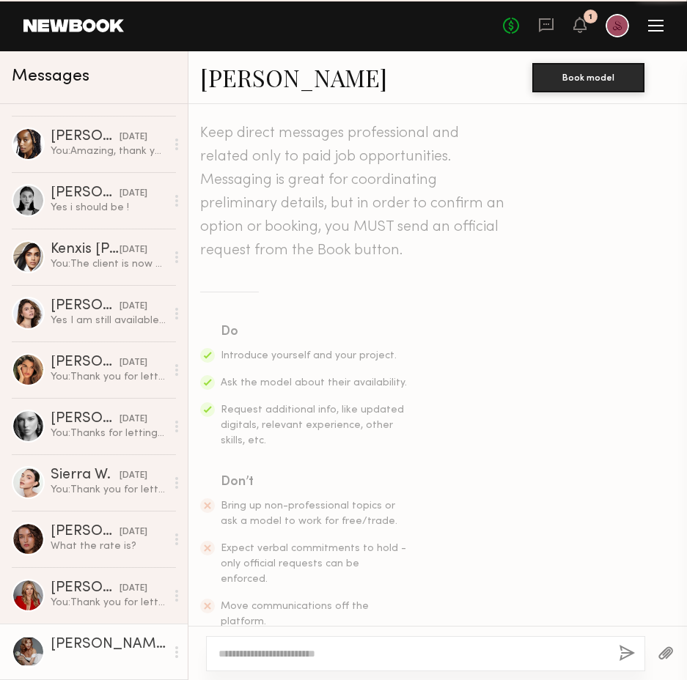
scroll to position [270, 0]
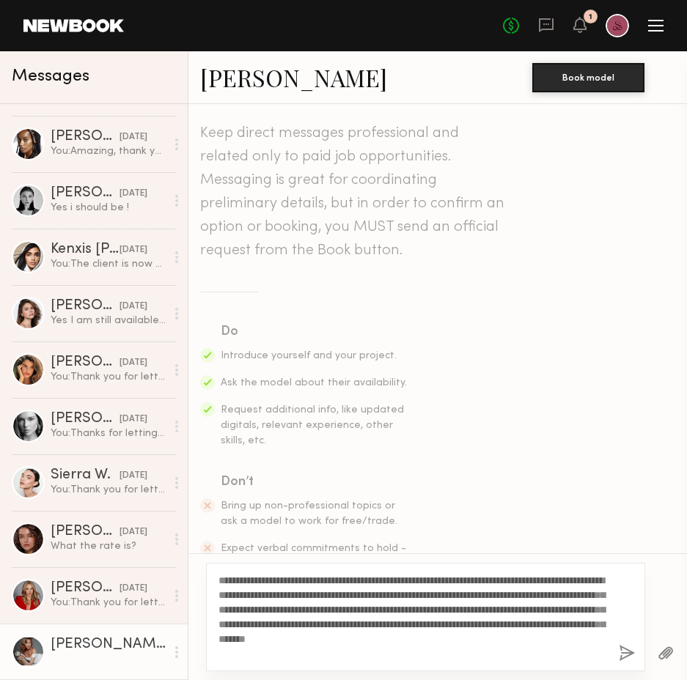
drag, startPoint x: 314, startPoint y: 578, endPoint x: 272, endPoint y: 577, distance: 41.8
click at [272, 577] on textarea "**********" at bounding box center [412, 617] width 388 height 88
click at [319, 629] on textarea "**********" at bounding box center [412, 617] width 388 height 88
click at [374, 594] on textarea "**********" at bounding box center [412, 617] width 388 height 88
click at [396, 625] on textarea "**********" at bounding box center [412, 617] width 388 height 88
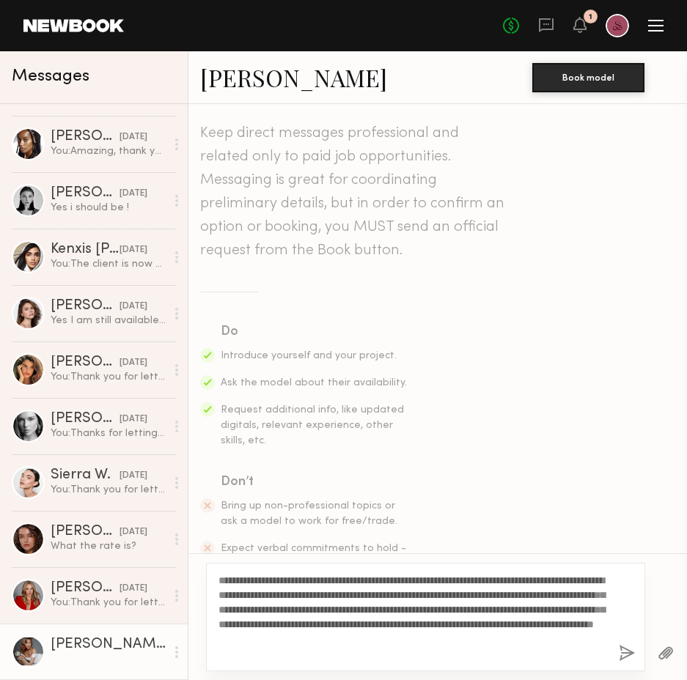
scroll to position [0, 0]
click at [332, 659] on textarea "**********" at bounding box center [412, 617] width 388 height 88
drag, startPoint x: 339, startPoint y: 640, endPoint x: 308, endPoint y: 640, distance: 30.8
click at [308, 640] on textarea "**********" at bounding box center [412, 617] width 388 height 88
type textarea "**********"
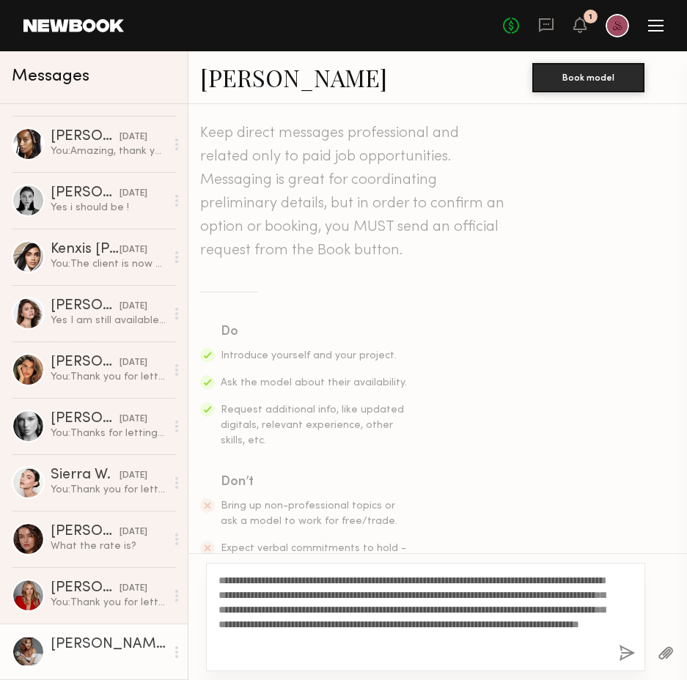
click at [624, 653] on button "button" at bounding box center [626, 654] width 16 height 18
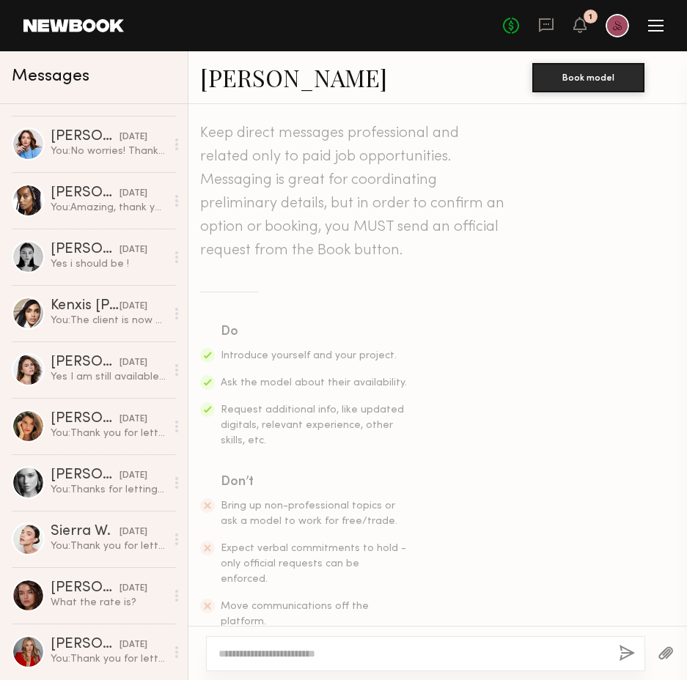
scroll to position [284, 0]
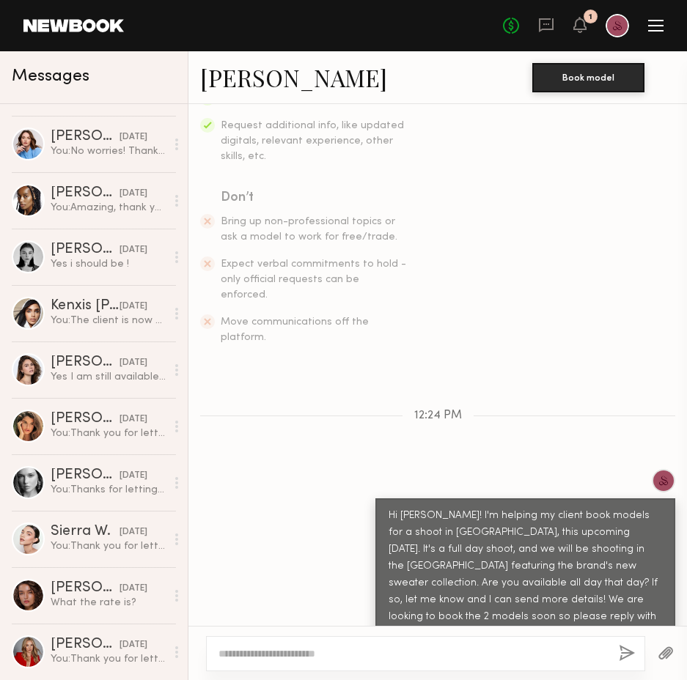
click at [289, 79] on link "Oksana B." at bounding box center [293, 78] width 187 height 32
